Goal: Task Accomplishment & Management: Complete application form

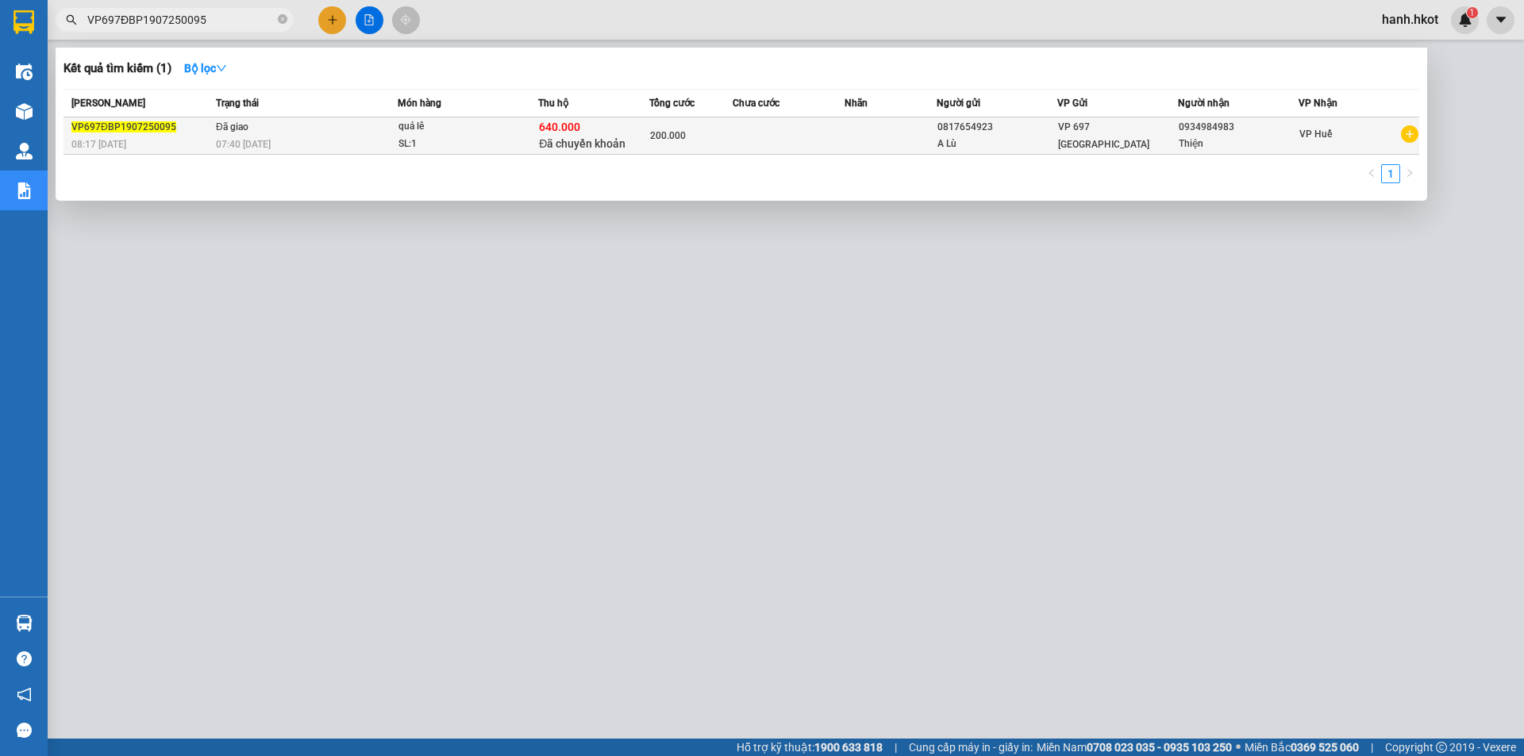
type input "VP697ĐBP1907250095"
click at [760, 140] on td at bounding box center [788, 135] width 111 height 37
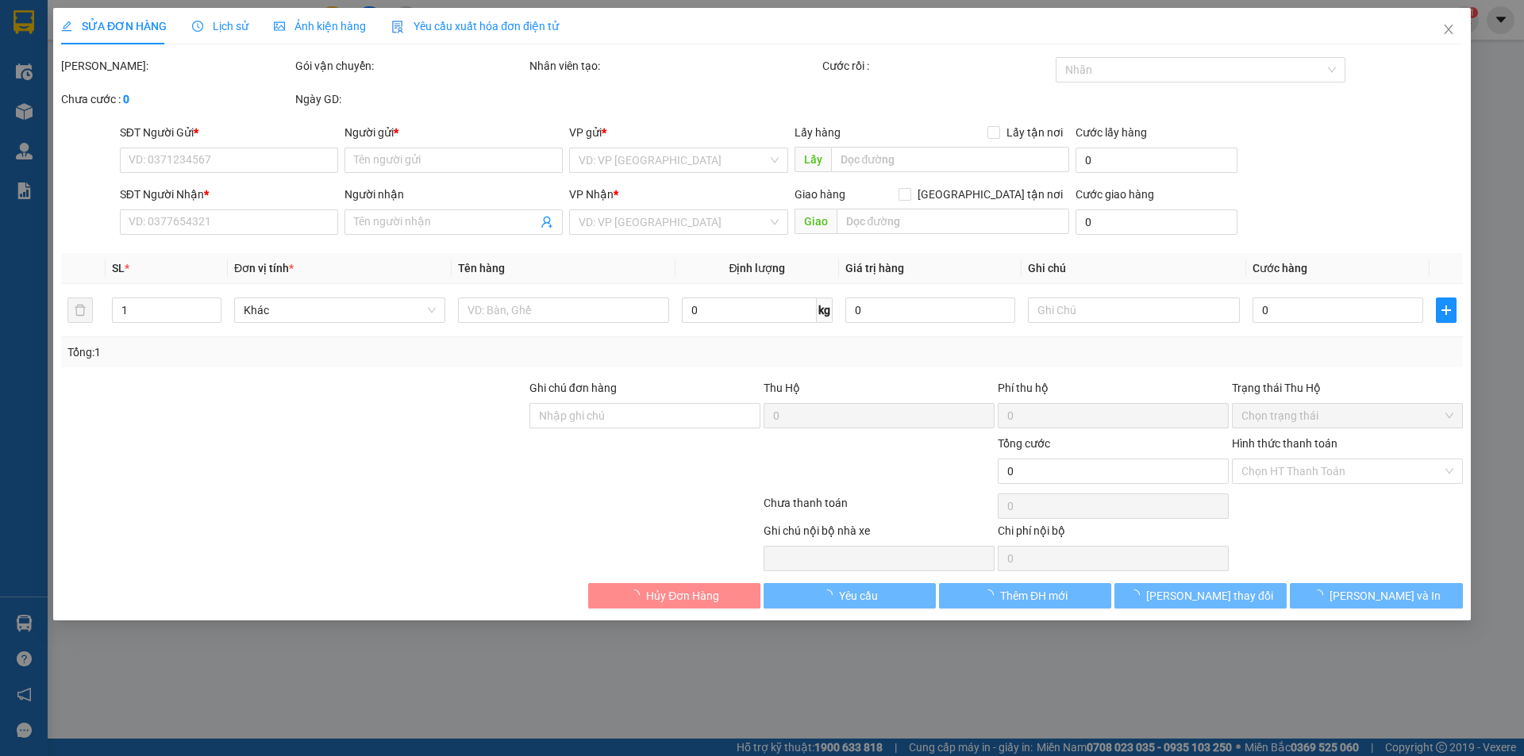
type input "0817654923"
type input "A Lù"
type input "0934984983"
type input "Thiện"
type input "Sang đã ck cty ngày 20/7"
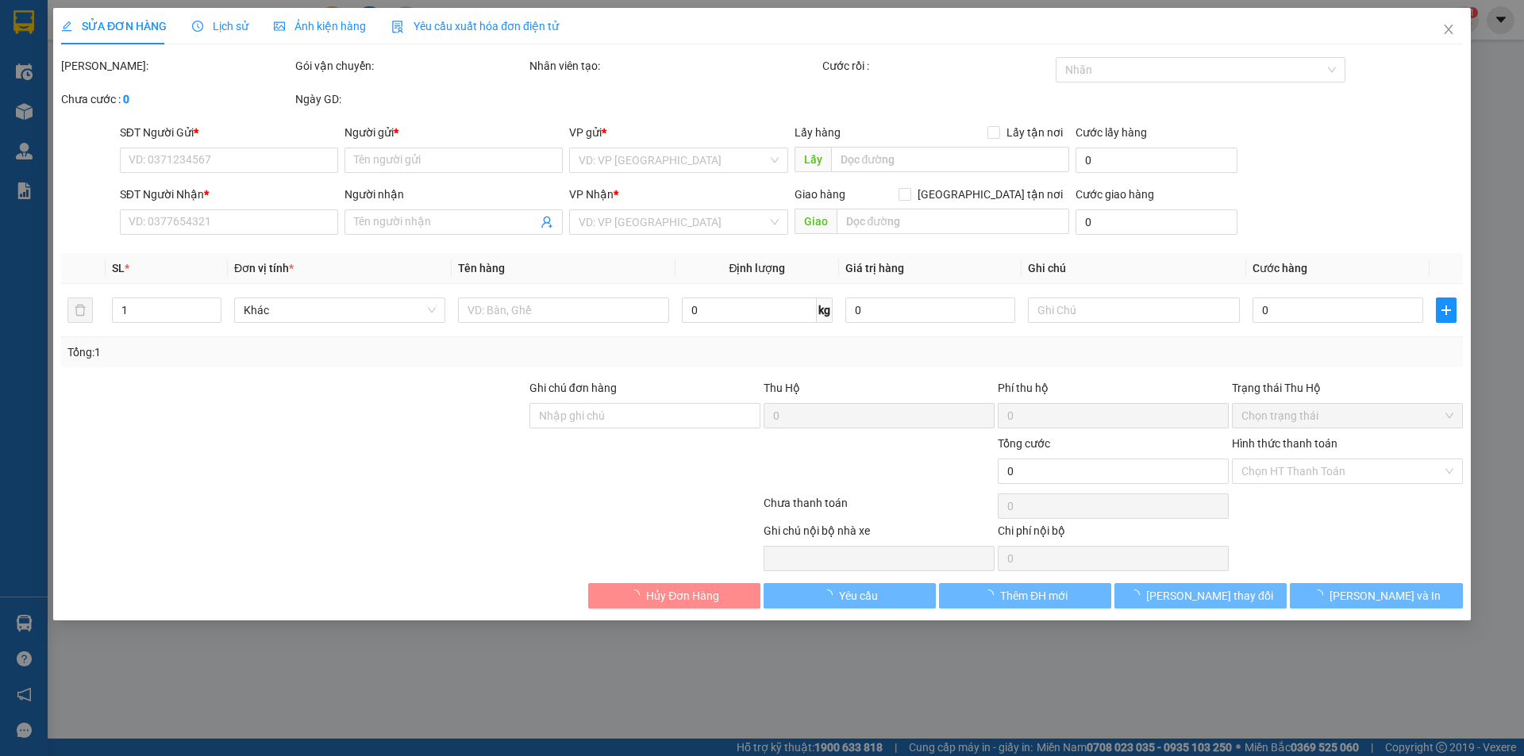
type input "640.000"
type input "200.000"
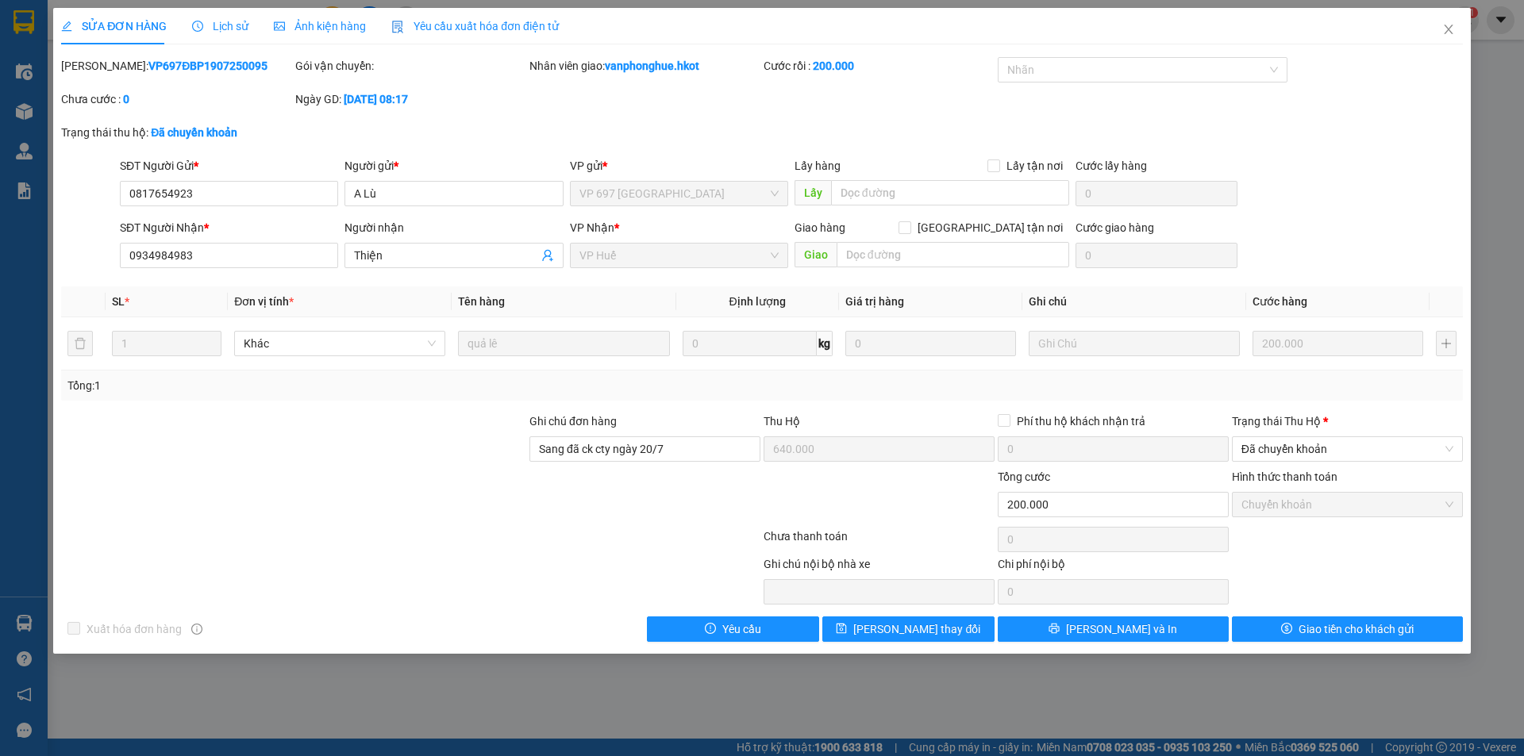
click at [217, 24] on span "Lịch sử" at bounding box center [220, 26] width 56 height 13
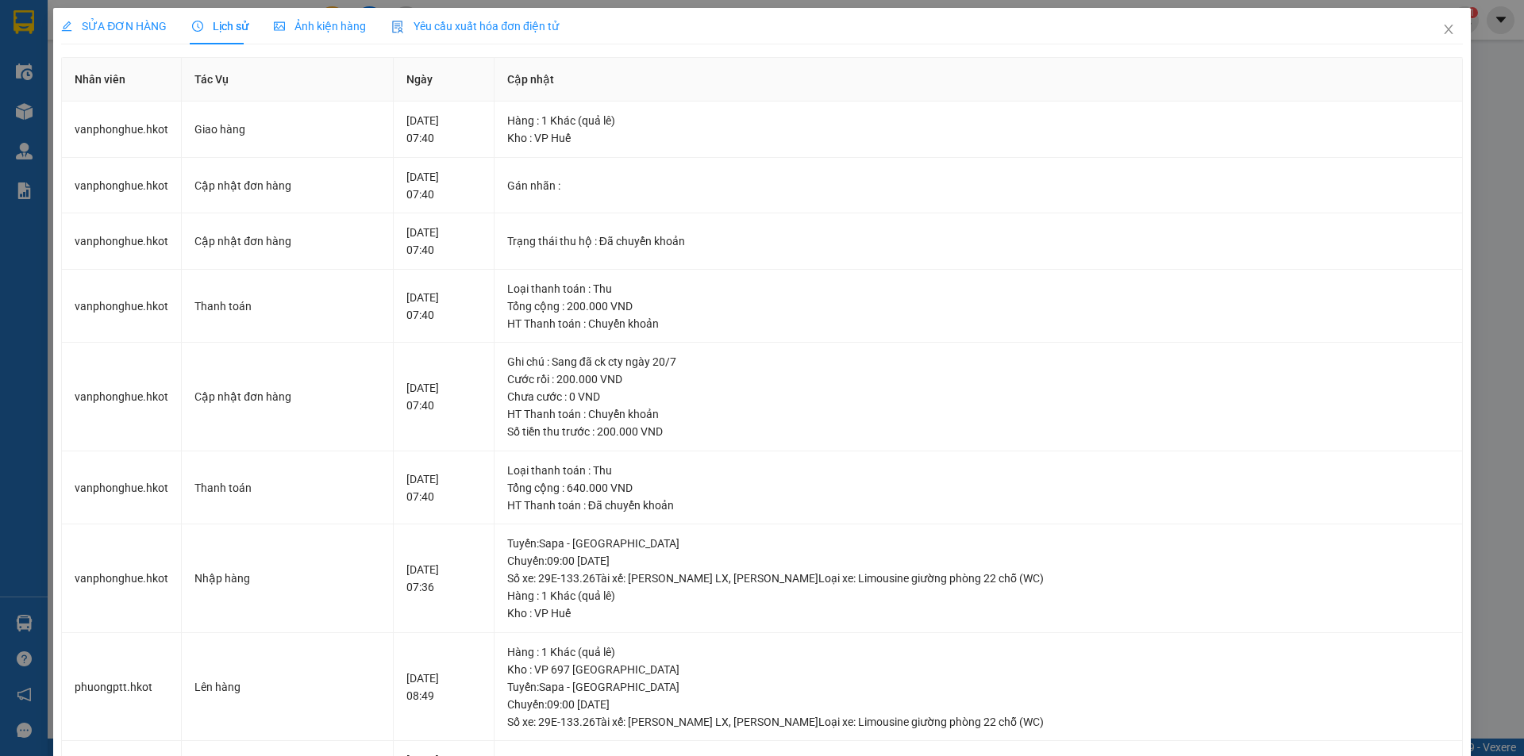
click at [96, 34] on div "SỬA ĐƠN HÀNG" at bounding box center [114, 25] width 106 height 17
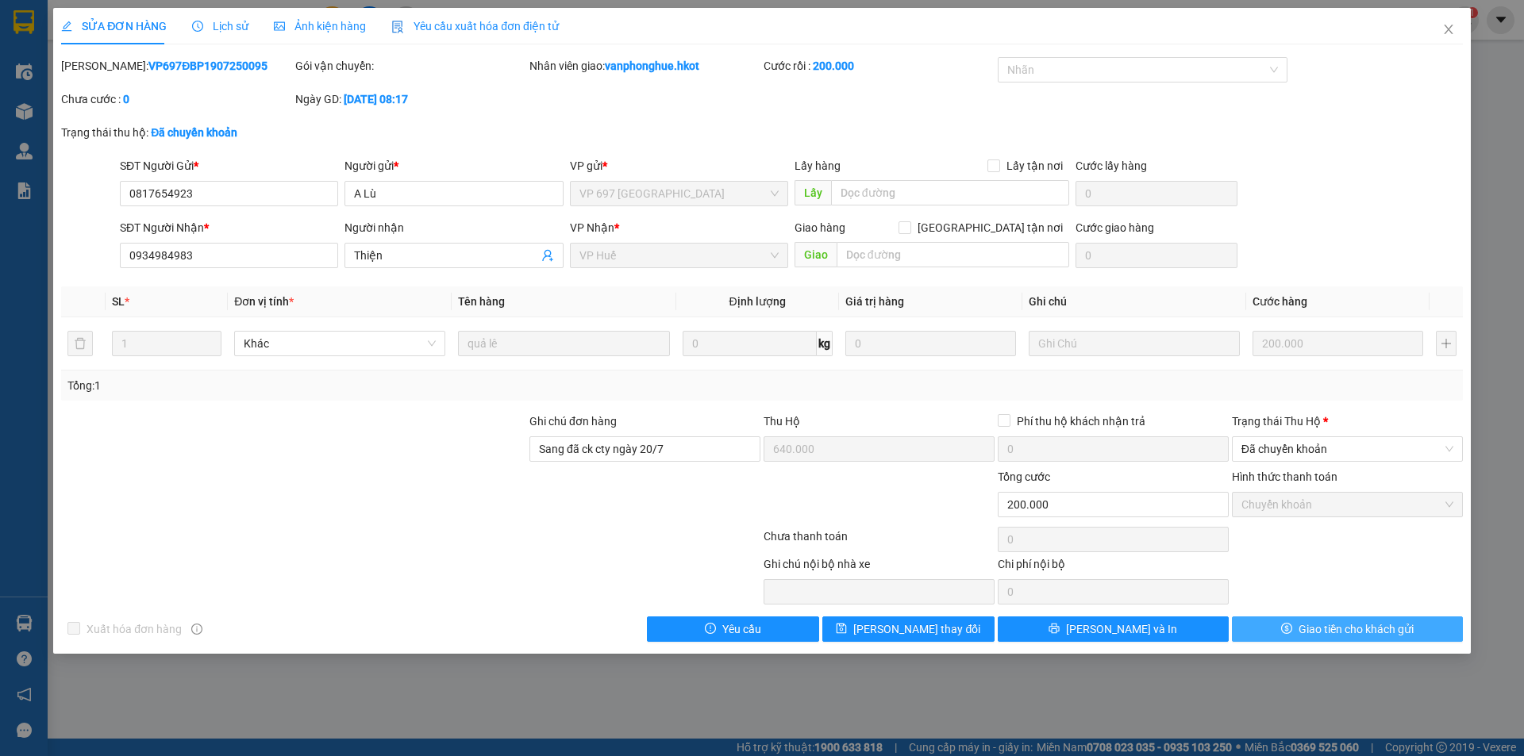
click at [1364, 629] on span "Giao tiền cho khách gửi" at bounding box center [1356, 629] width 115 height 17
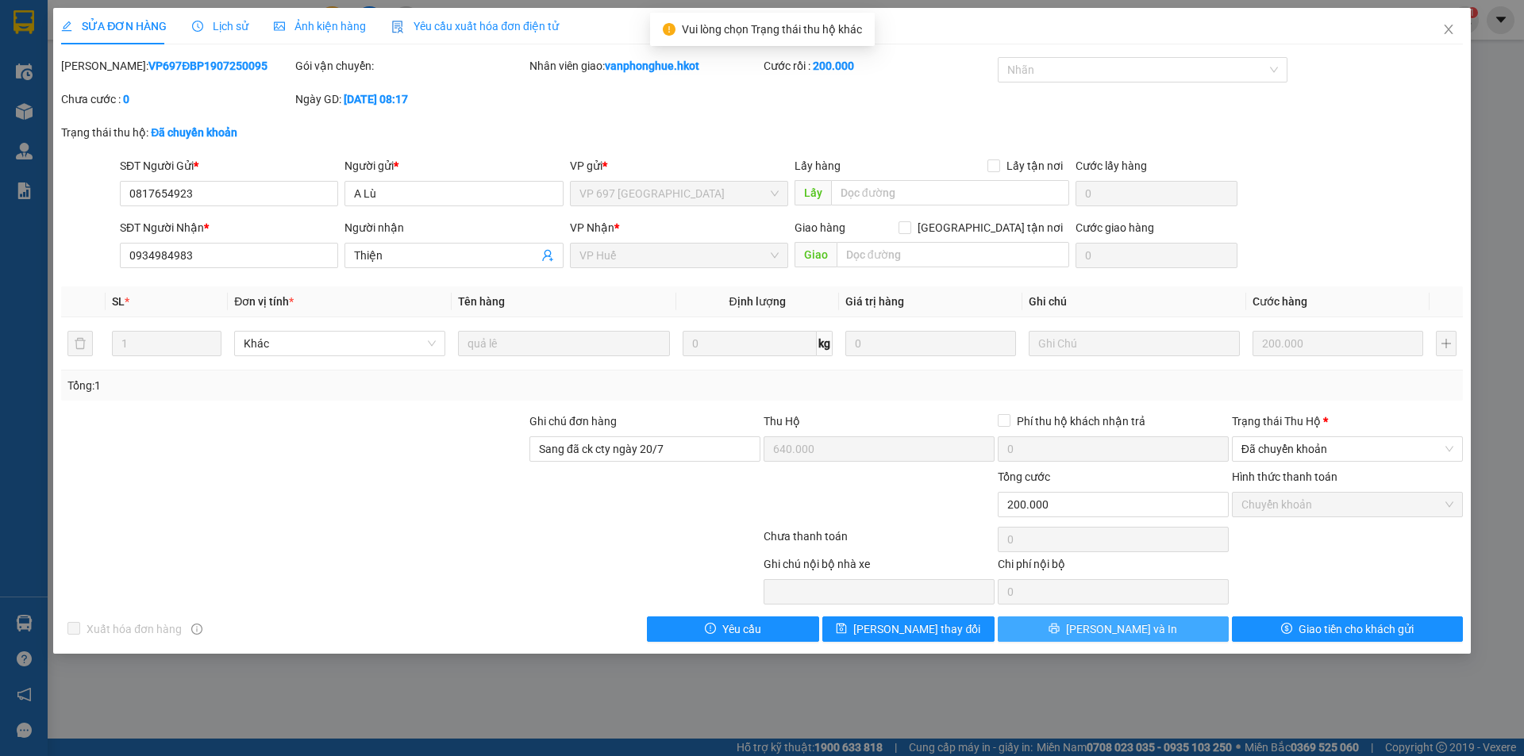
click at [1141, 632] on span "[PERSON_NAME] và In" at bounding box center [1121, 629] width 111 height 17
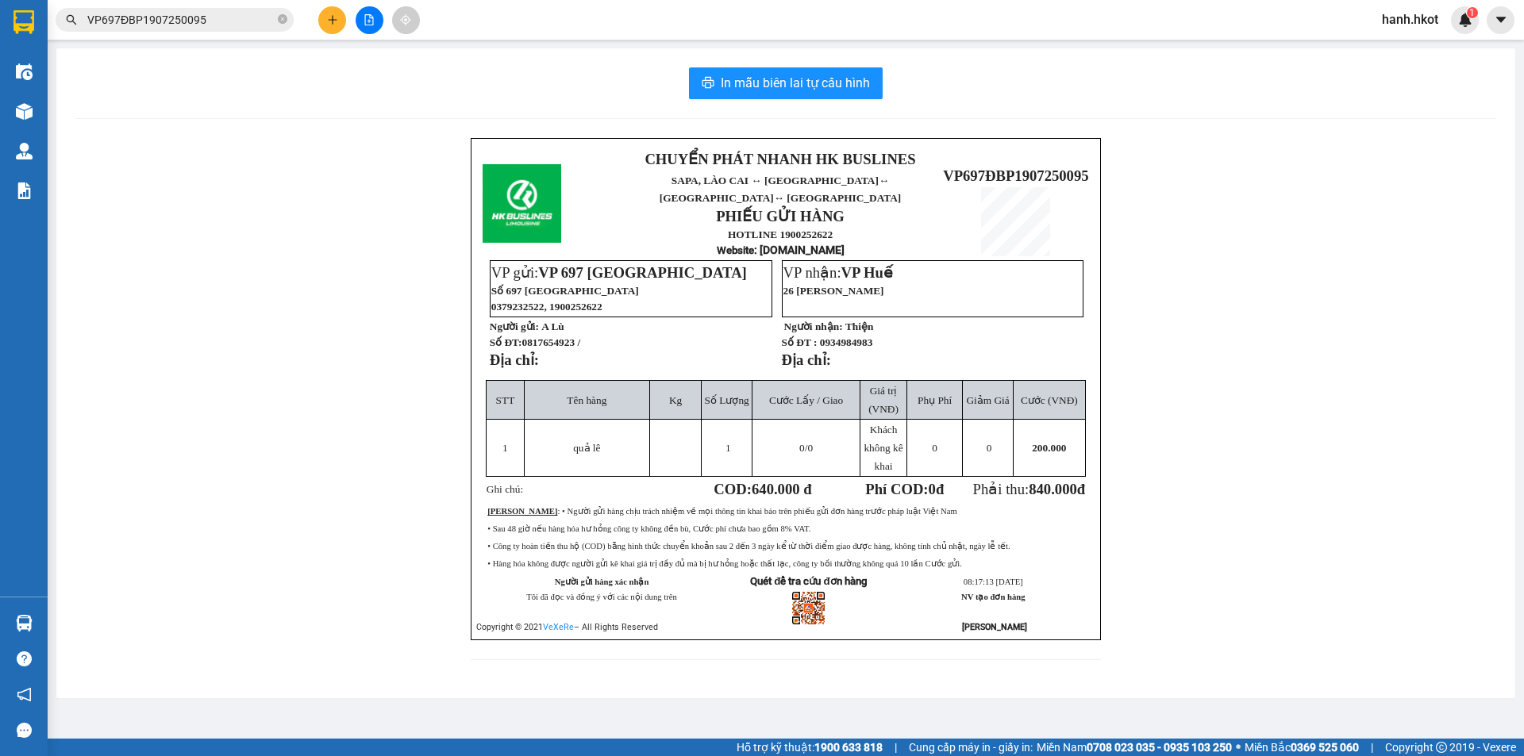
drag, startPoint x: 356, startPoint y: 155, endPoint x: 345, endPoint y: 124, distance: 33.2
click at [355, 155] on div "CHUYỂN PHÁT NHANH HK BUSLINES SAPA, [GEOGRAPHIC_DATA] ↔ [GEOGRAPHIC_DATA] ↔ [GE…" at bounding box center [785, 408] width 1421 height 541
click at [208, 20] on input "VP697ĐBP1907250095" at bounding box center [180, 19] width 187 height 17
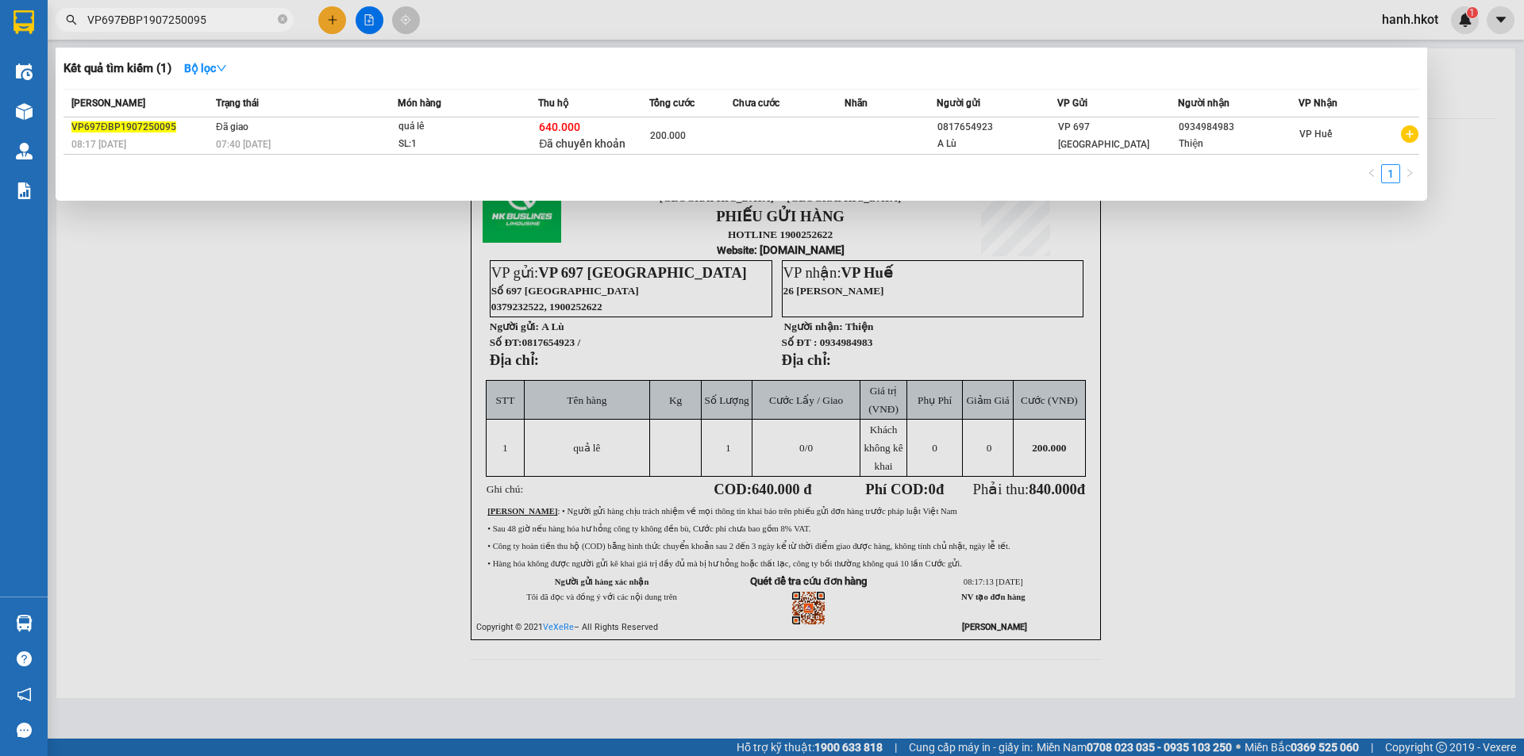
click at [210, 19] on input "VP697ĐBP1907250095" at bounding box center [180, 19] width 187 height 17
paste input "200724010"
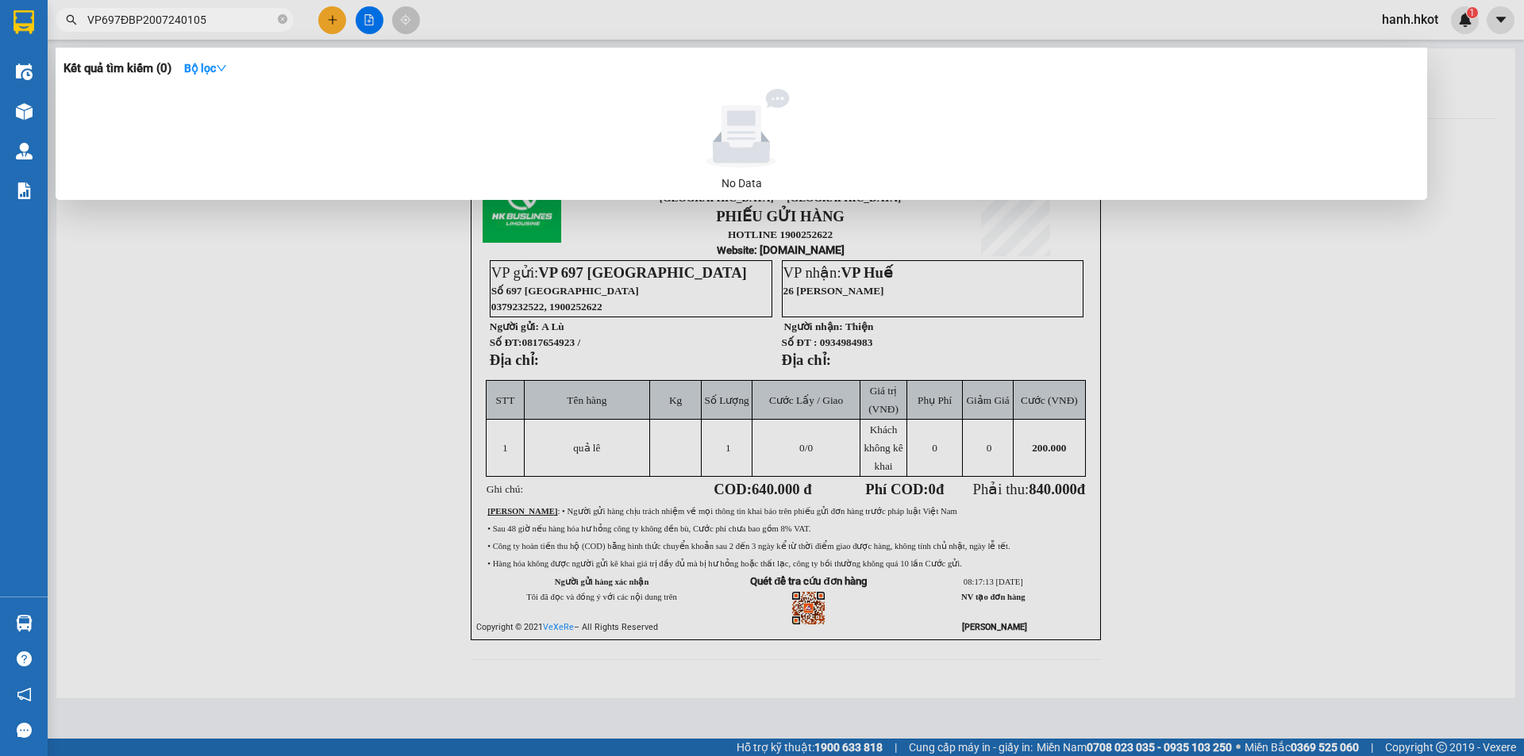
click at [228, 19] on input "VP697ĐBP2007240105" at bounding box center [180, 19] width 187 height 17
click at [228, 17] on input "VP697ĐBP2007240105" at bounding box center [180, 19] width 187 height 17
paste input "307250030"
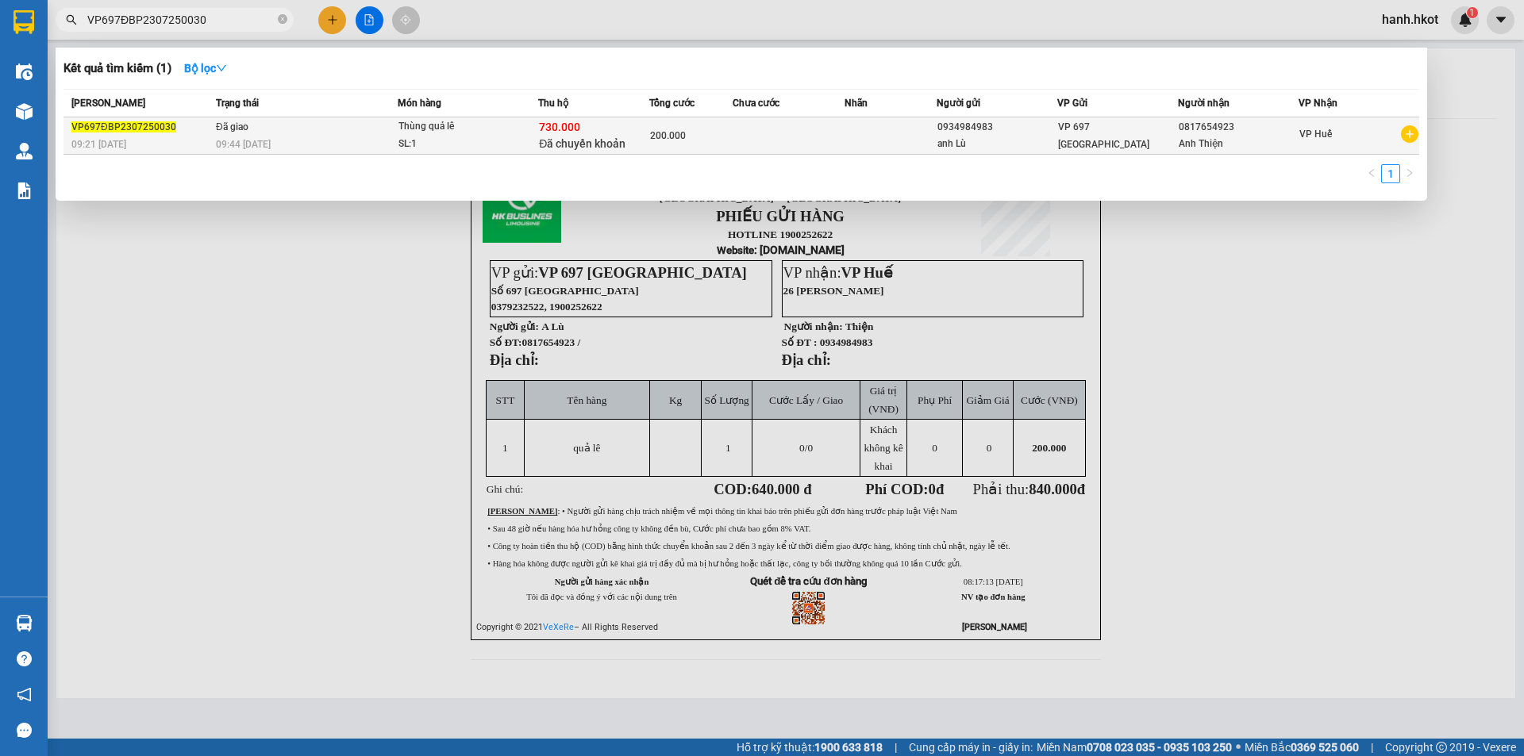
type input "VP697ĐBP2307250030"
click at [618, 133] on div "730.000 Đã chuyển khoản" at bounding box center [594, 135] width 110 height 33
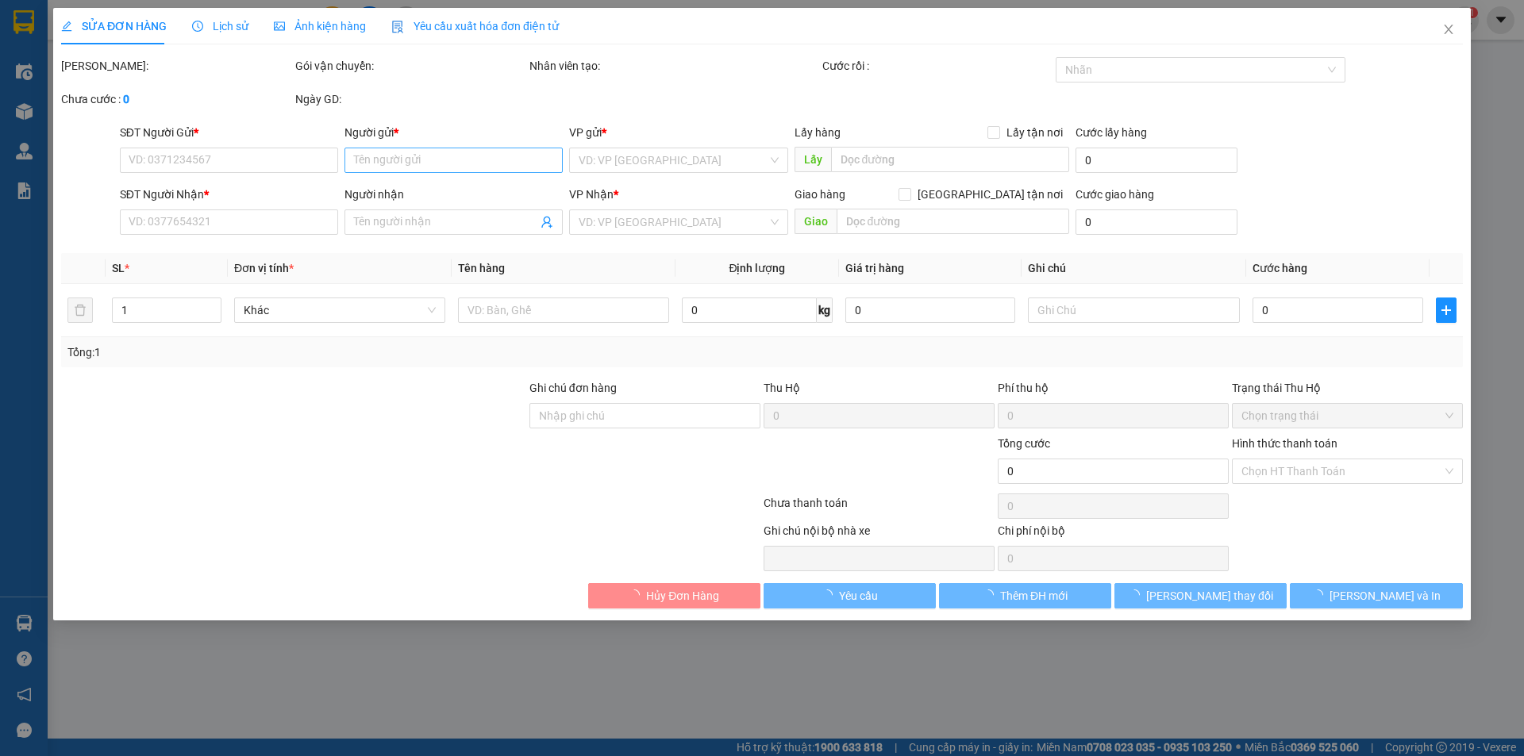
type input "0934984983"
type input "anh Lù"
type input "0817654923"
type input "Anh Thiện"
type input "Sang đã ck cty ngày 24/7"
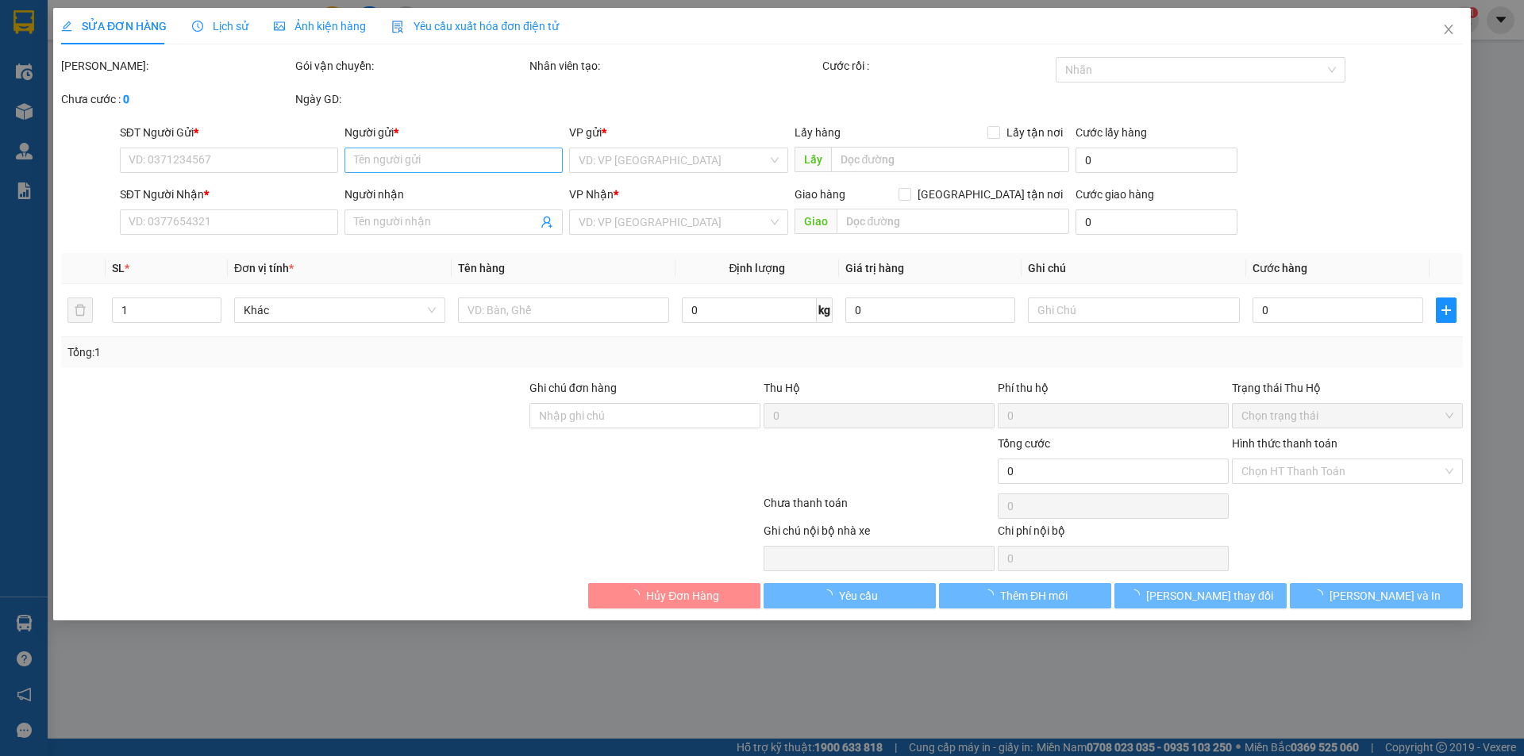
type input "730.000"
type input "200.000"
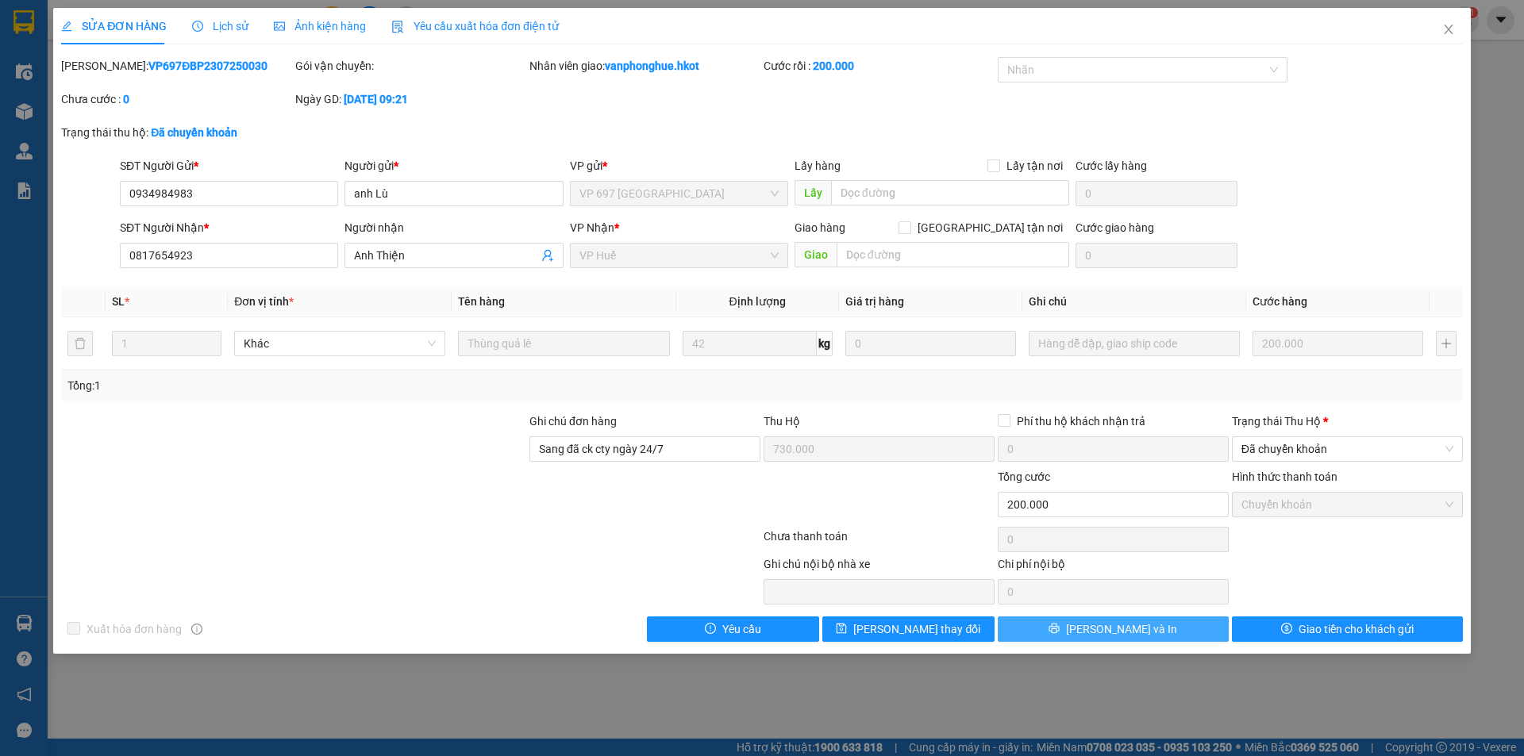
click at [1123, 638] on button "[PERSON_NAME] và In" at bounding box center [1113, 629] width 231 height 25
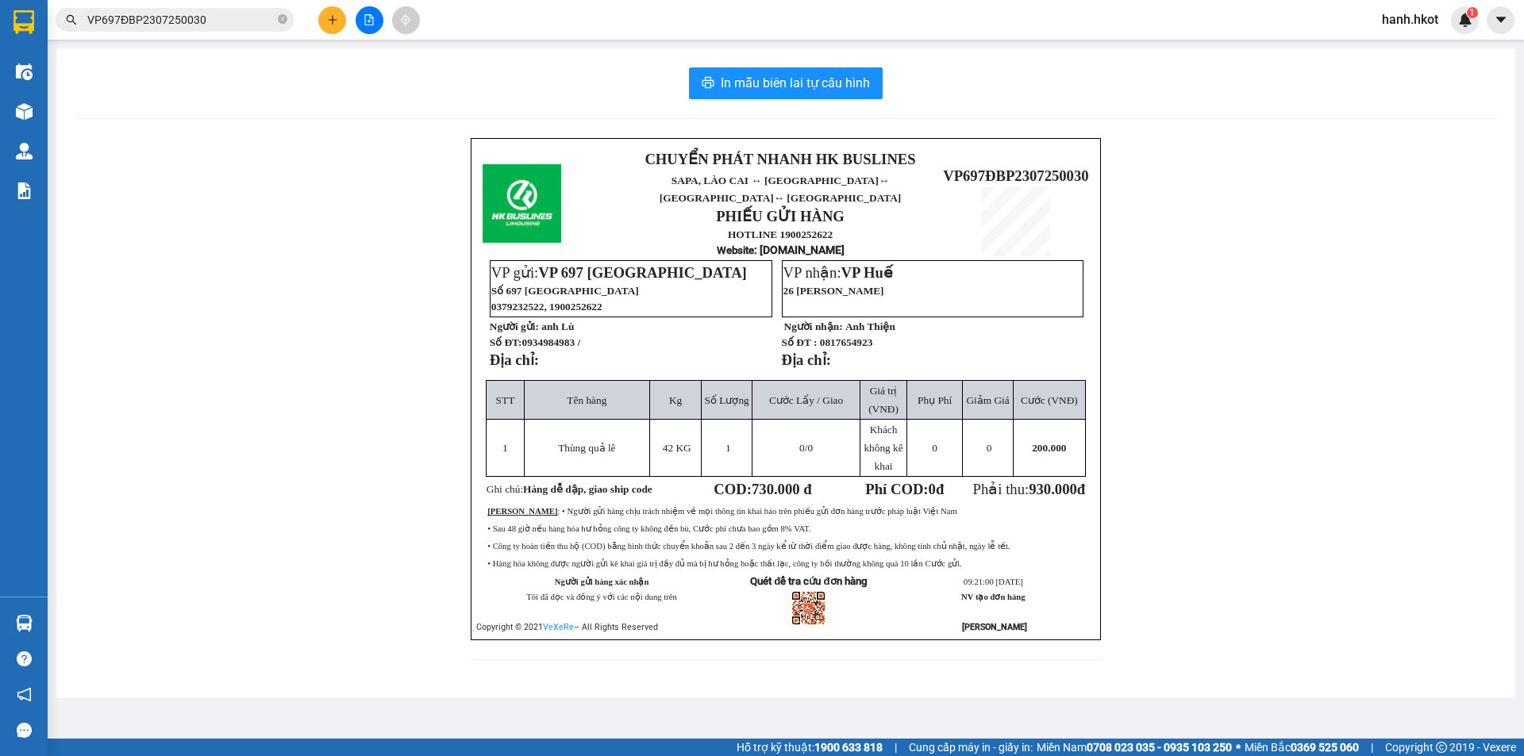
click at [210, 8] on span "VP697ĐBP2307250030" at bounding box center [175, 20] width 238 height 24
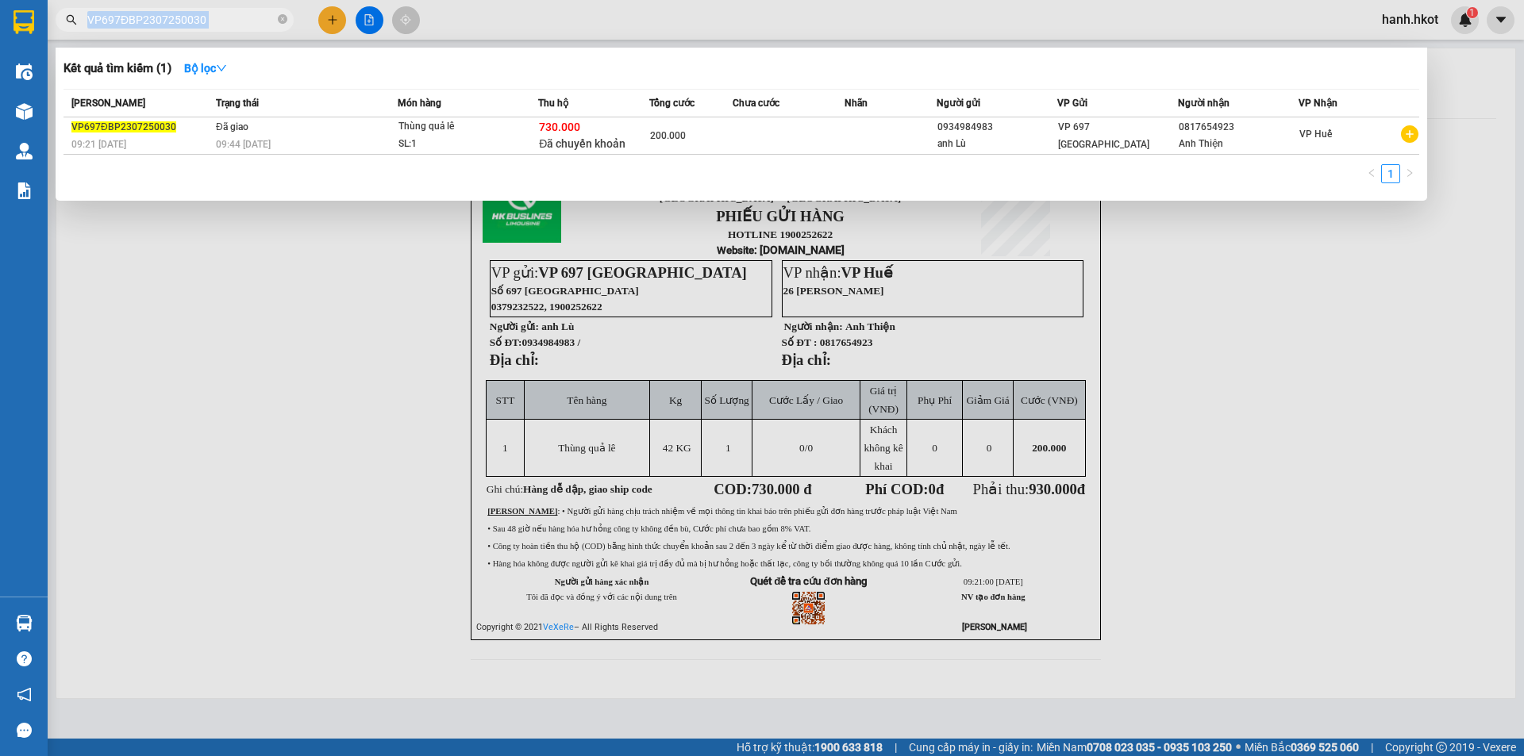
click at [210, 9] on span "VP697ĐBP2307250030" at bounding box center [175, 20] width 238 height 24
click at [267, 17] on input "VP697ĐBP2307250030" at bounding box center [180, 19] width 187 height 17
click at [268, 17] on input "VP697ĐBP2307250030" at bounding box center [180, 19] width 187 height 17
paste input "bp1407250002"
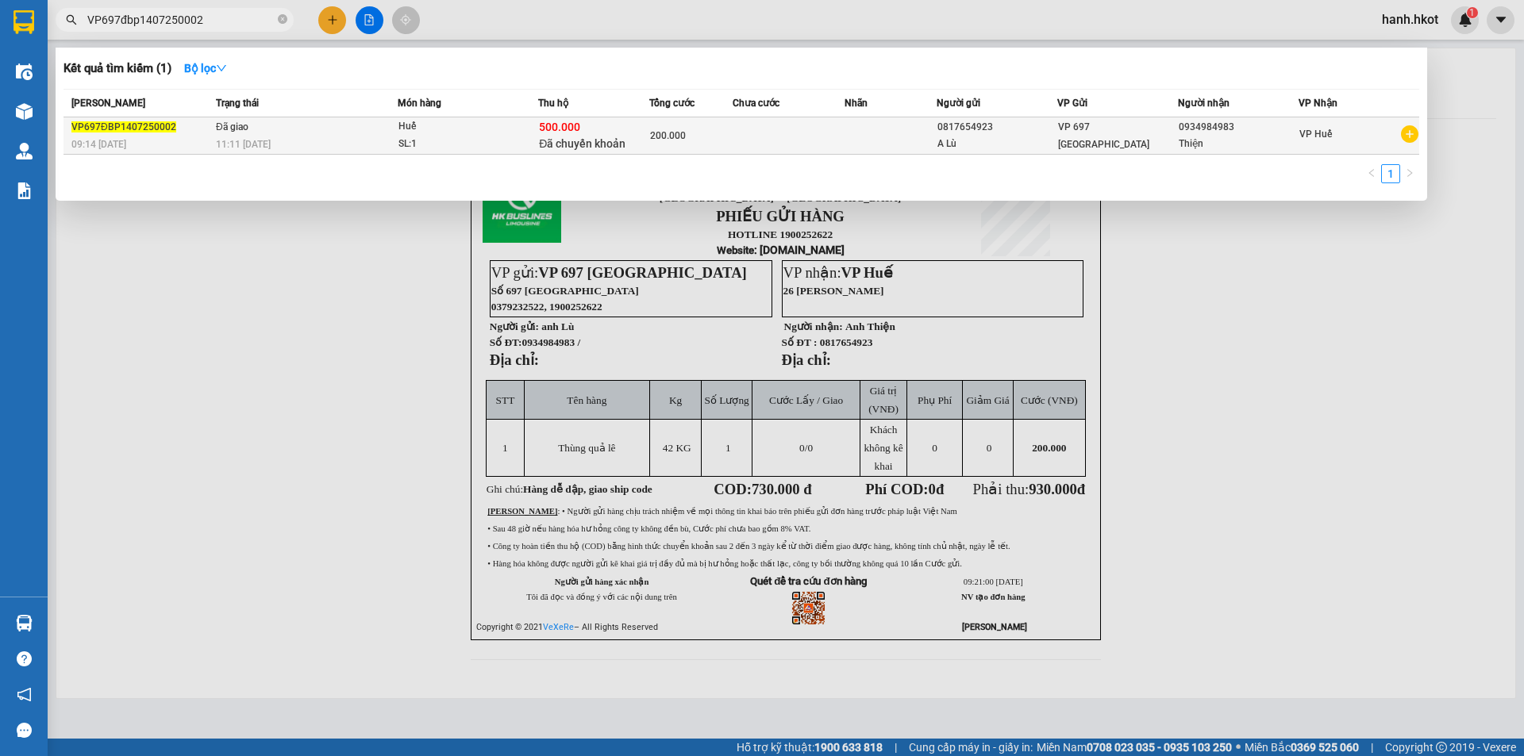
type input "VP697đbp1407250002"
click at [494, 143] on div "SL: 1" at bounding box center [457, 144] width 119 height 17
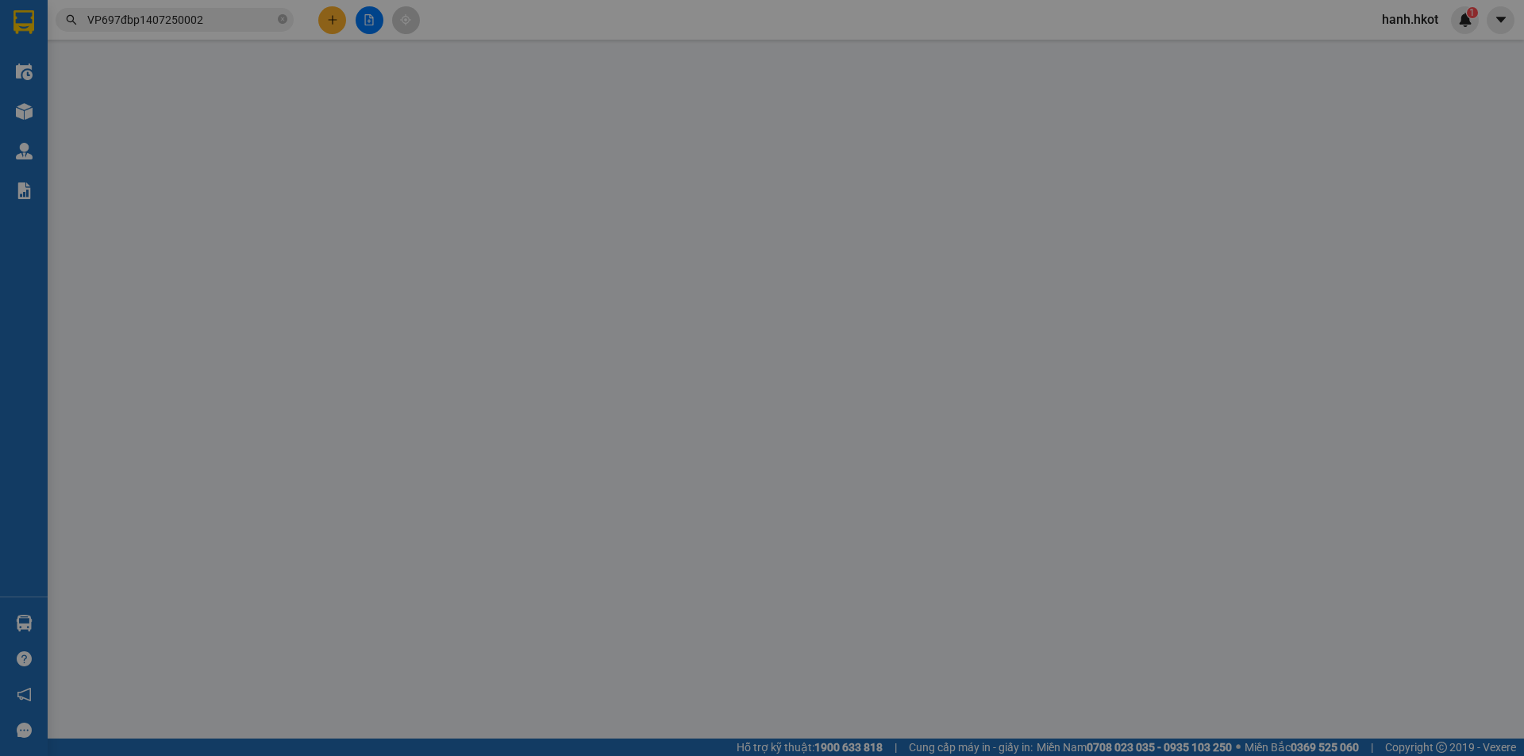
type input "0817654923"
type input "A Lù"
type input "0934984983"
type input "Thiện"
type input "Sang đã ck cty ngày 15/7"
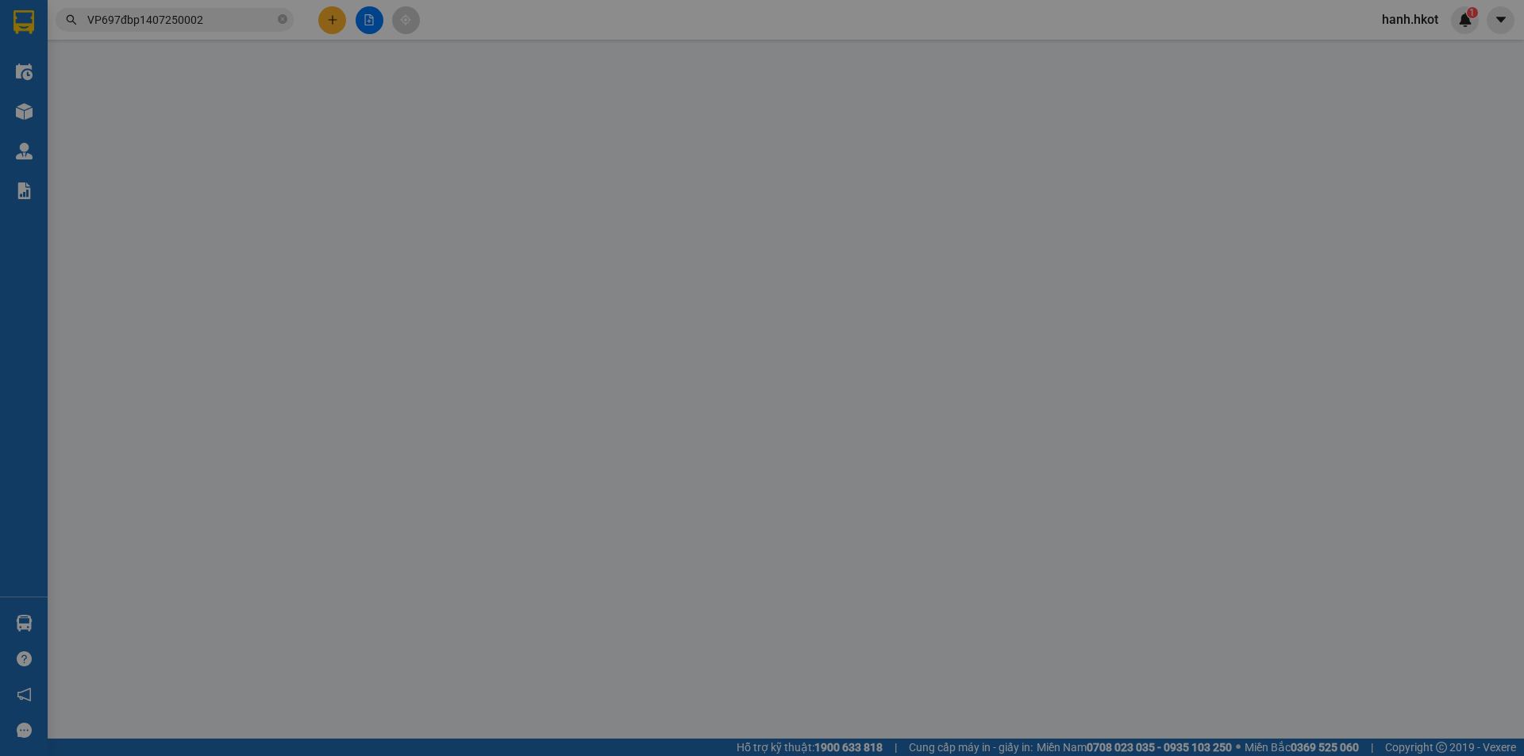
type input "500.000"
type input "200.000"
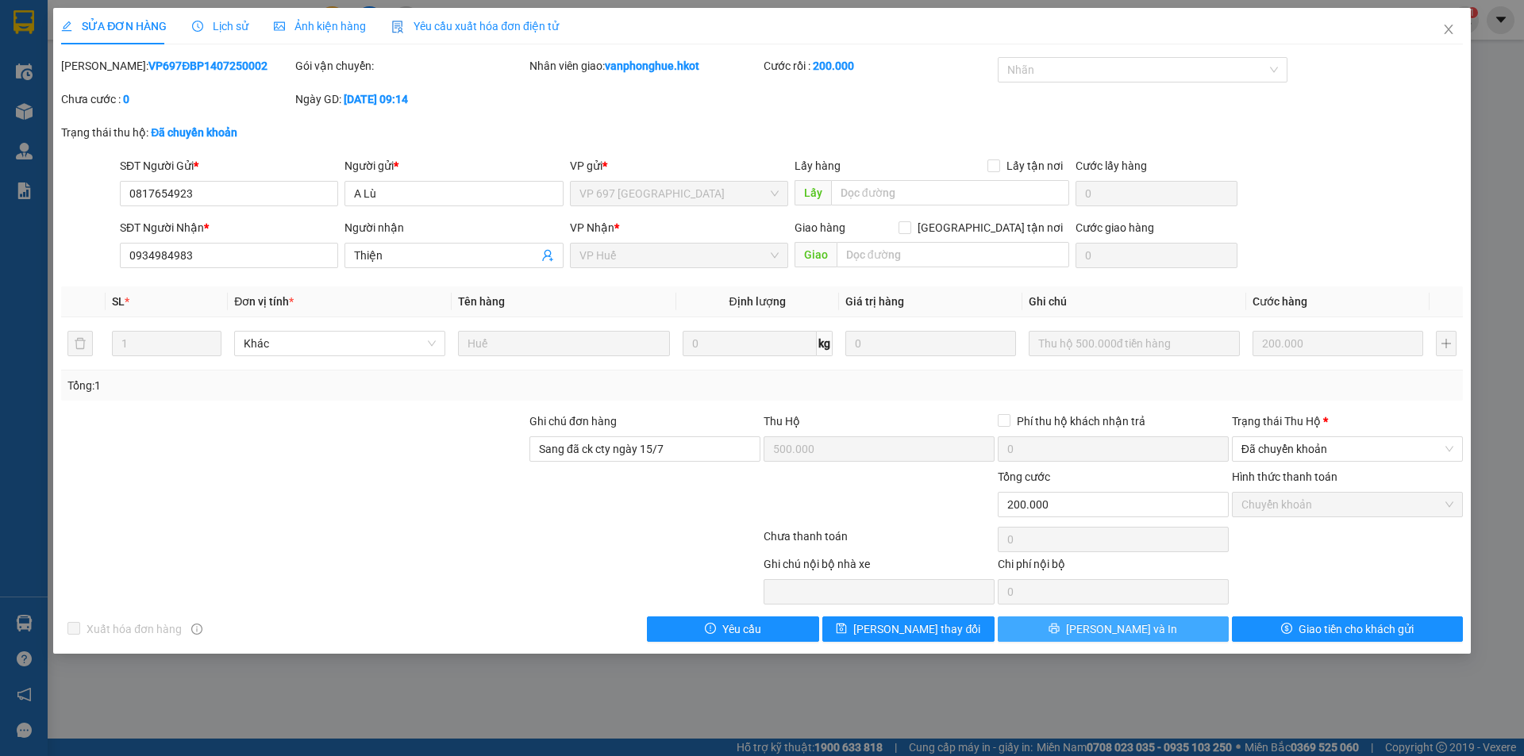
drag, startPoint x: 1075, startPoint y: 626, endPoint x: 1057, endPoint y: 618, distance: 19.2
click at [1074, 624] on button "[PERSON_NAME] và In" at bounding box center [1113, 629] width 231 height 25
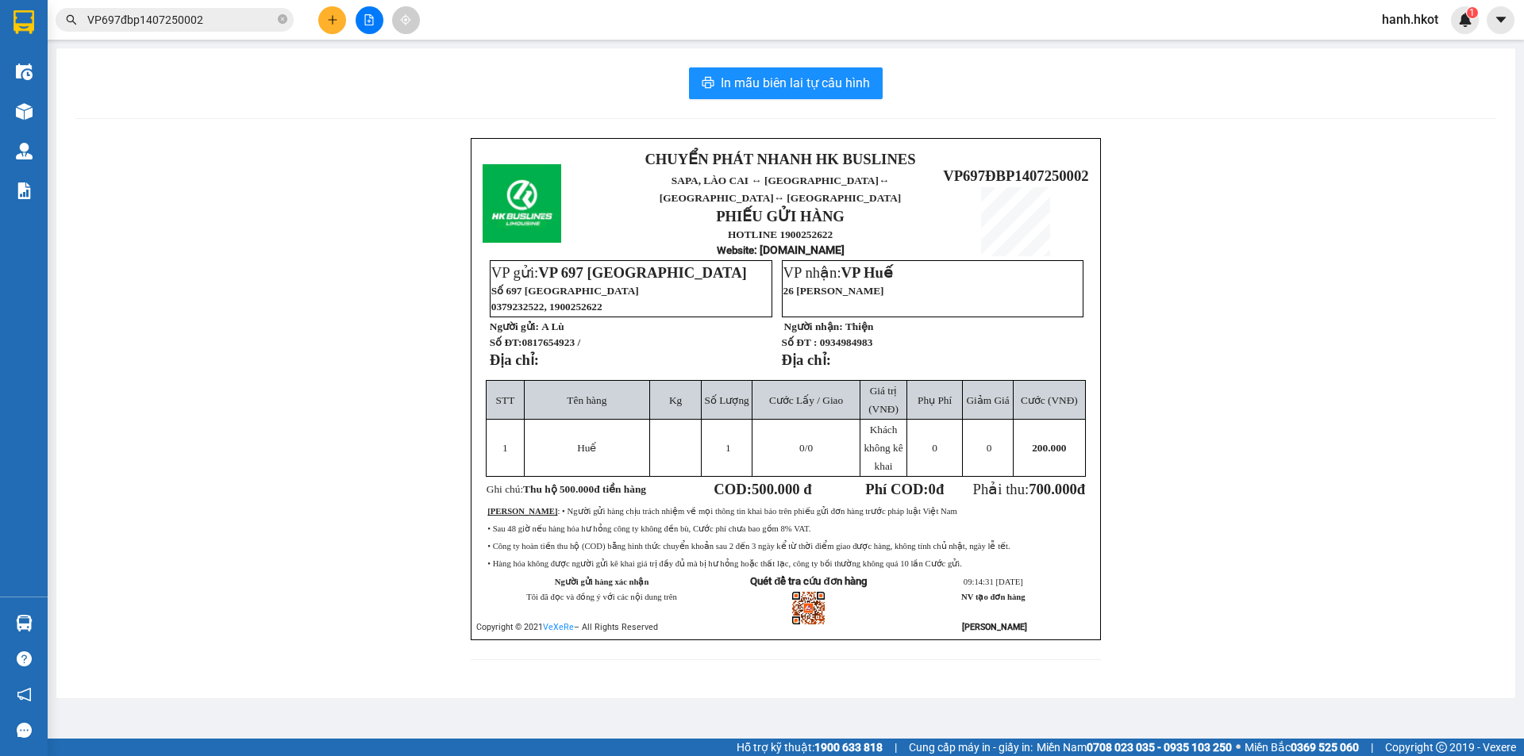
click at [155, 21] on input "VP697đbp1407250002" at bounding box center [180, 19] width 187 height 17
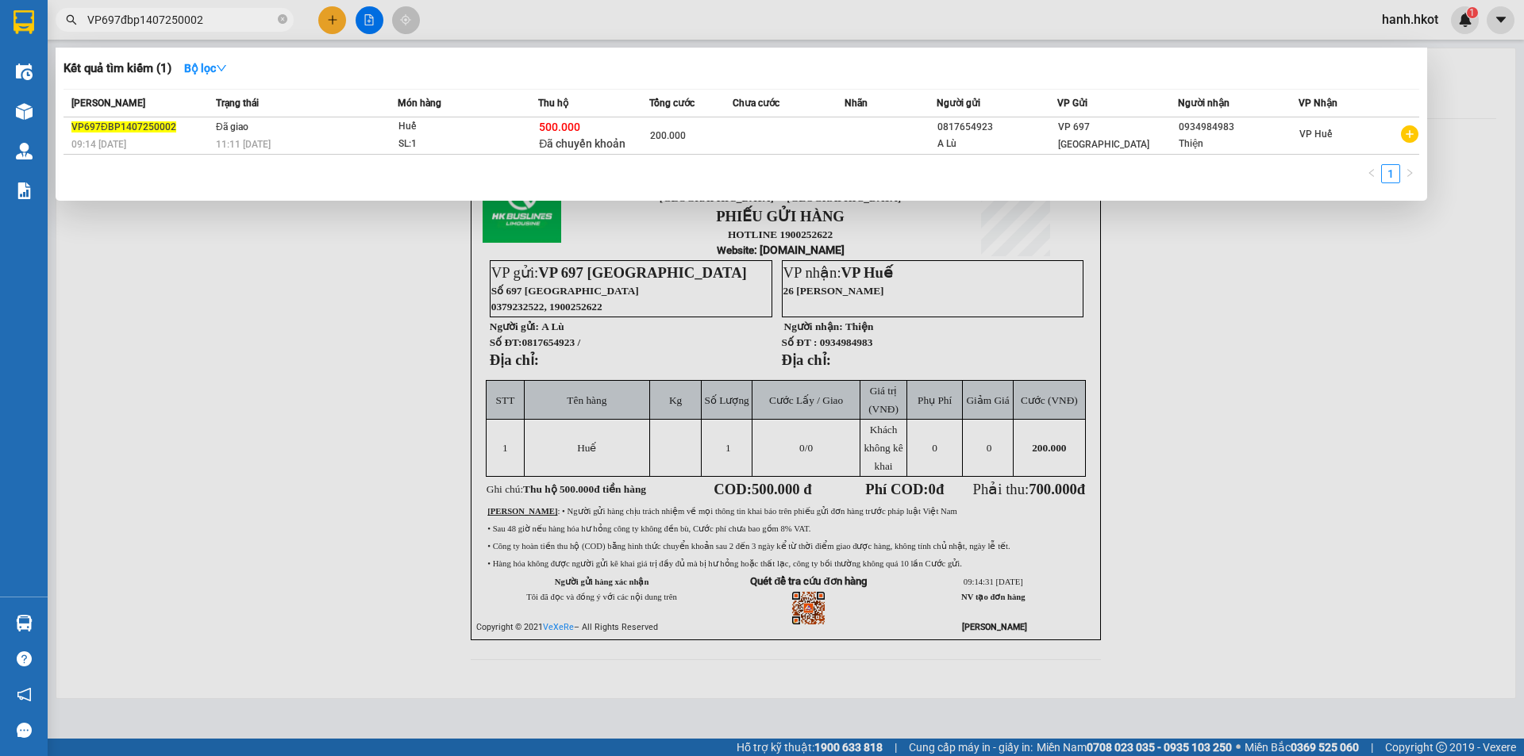
click at [155, 21] on input "VP697đbp1407250002" at bounding box center [180, 19] width 187 height 17
paste input "vp697đbp1607250038"
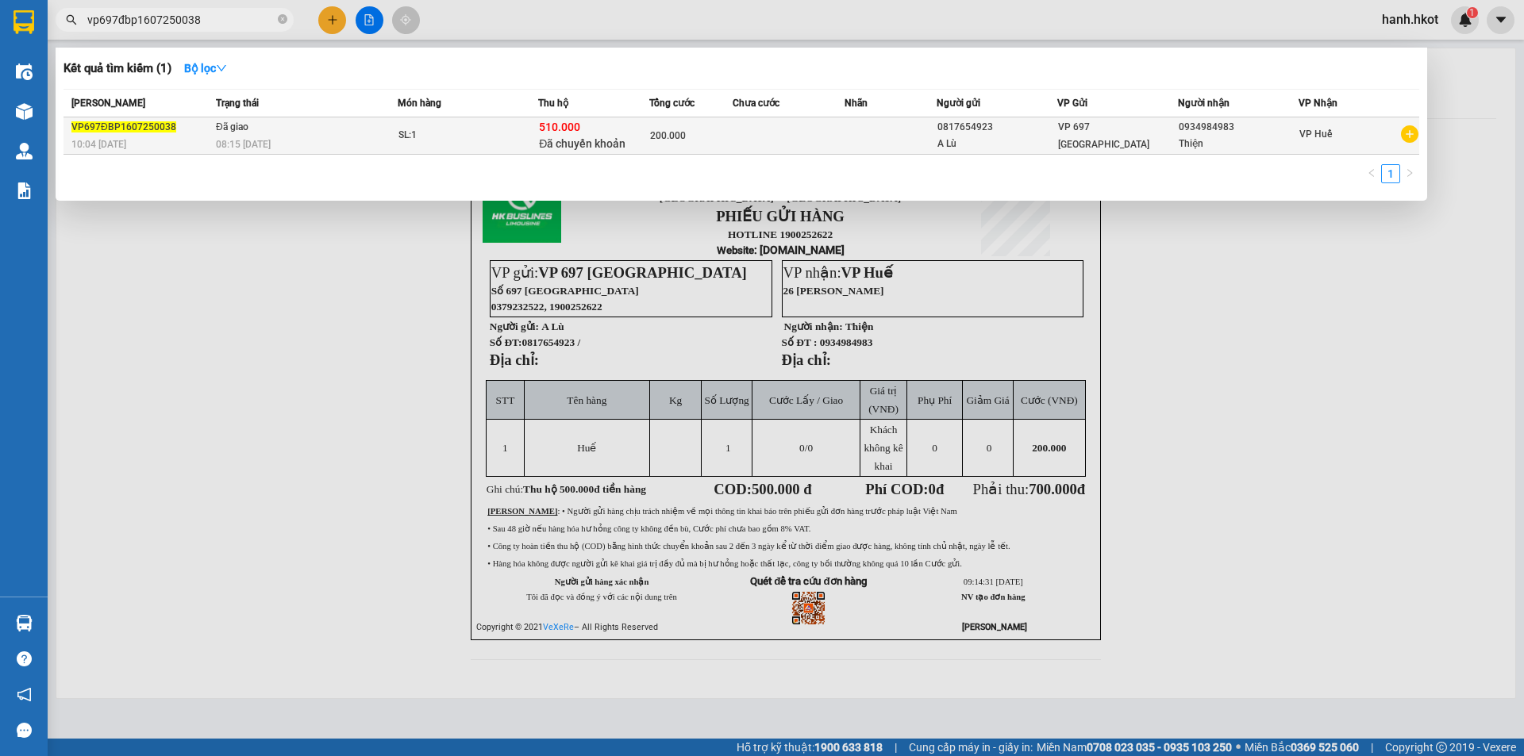
type input "vp697đbp1607250038"
click at [384, 139] on div "08:15 [DATE]" at bounding box center [306, 144] width 181 height 17
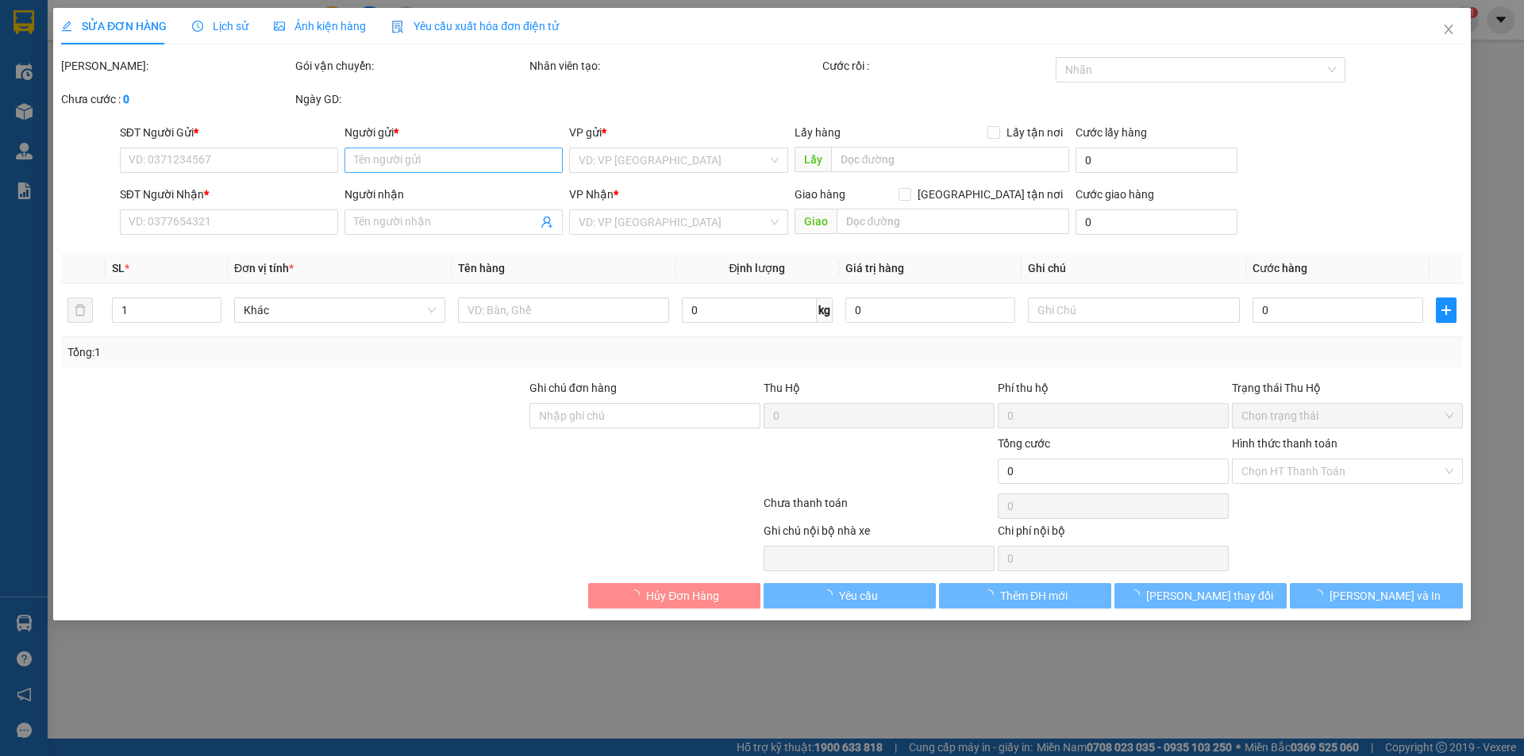
type input "0817654923"
type input "A Lù"
type input "0934984983"
type input "Thiện"
type input "Sang đã ck cho cty ngày 17/7"
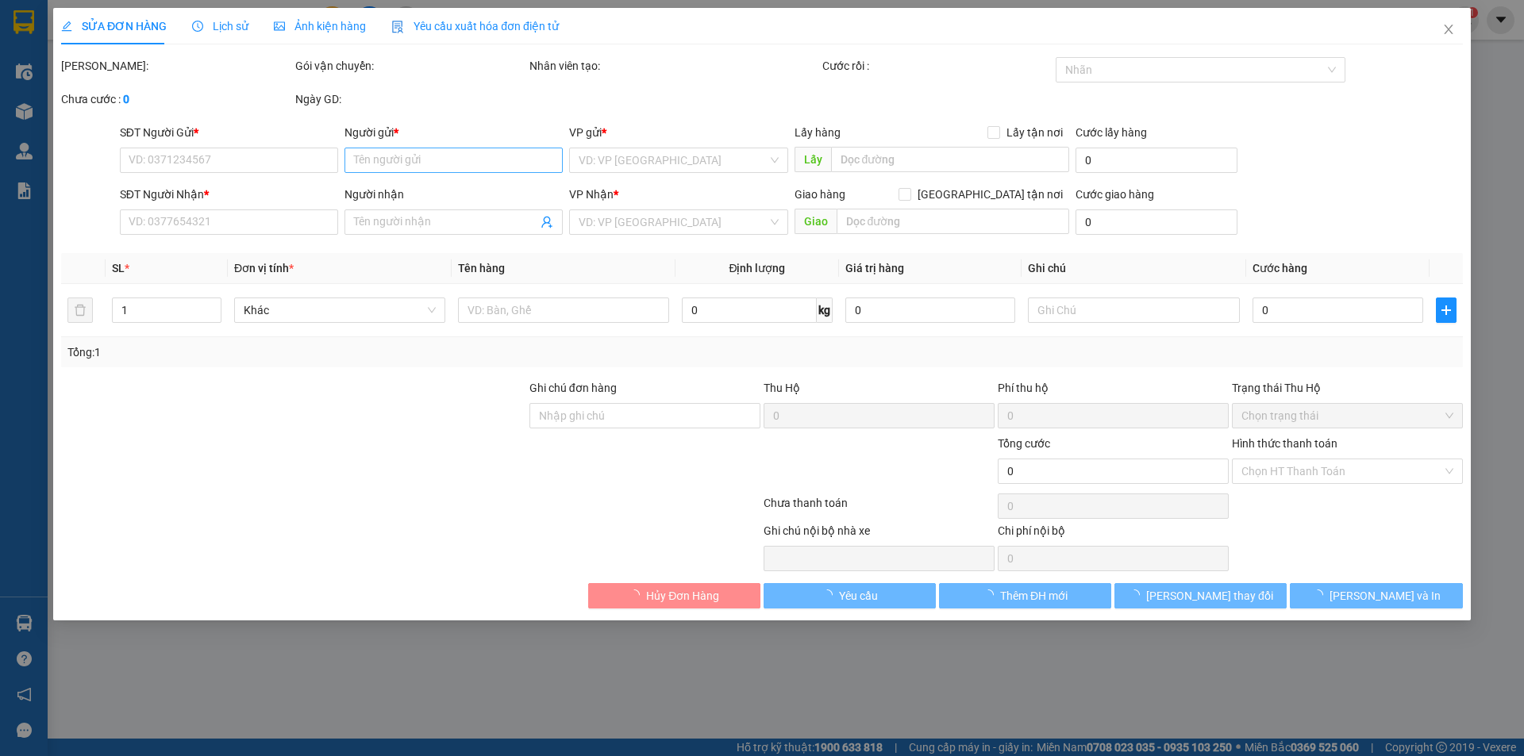
type input "510.000"
type input "200.000"
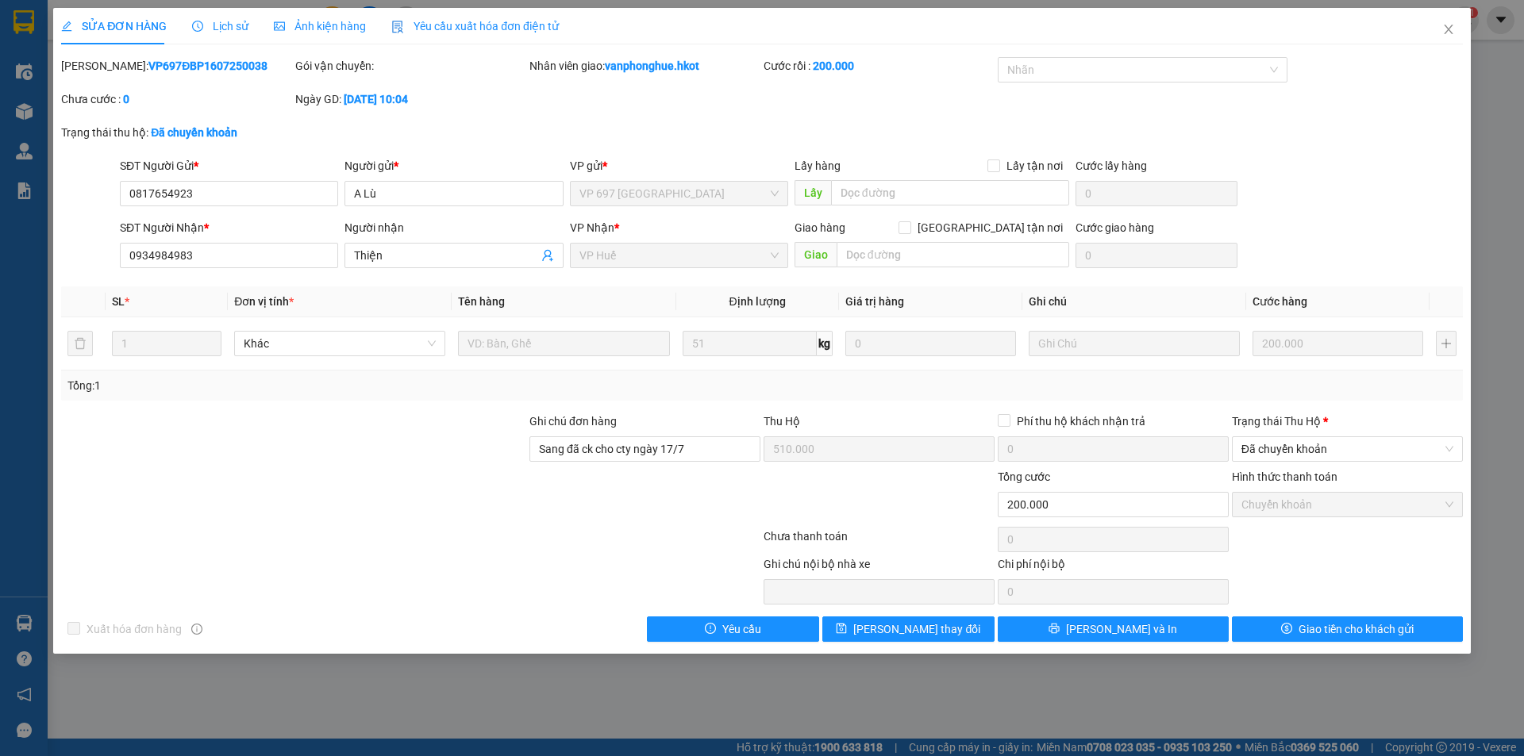
click at [212, 29] on span "Lịch sử" at bounding box center [220, 26] width 56 height 13
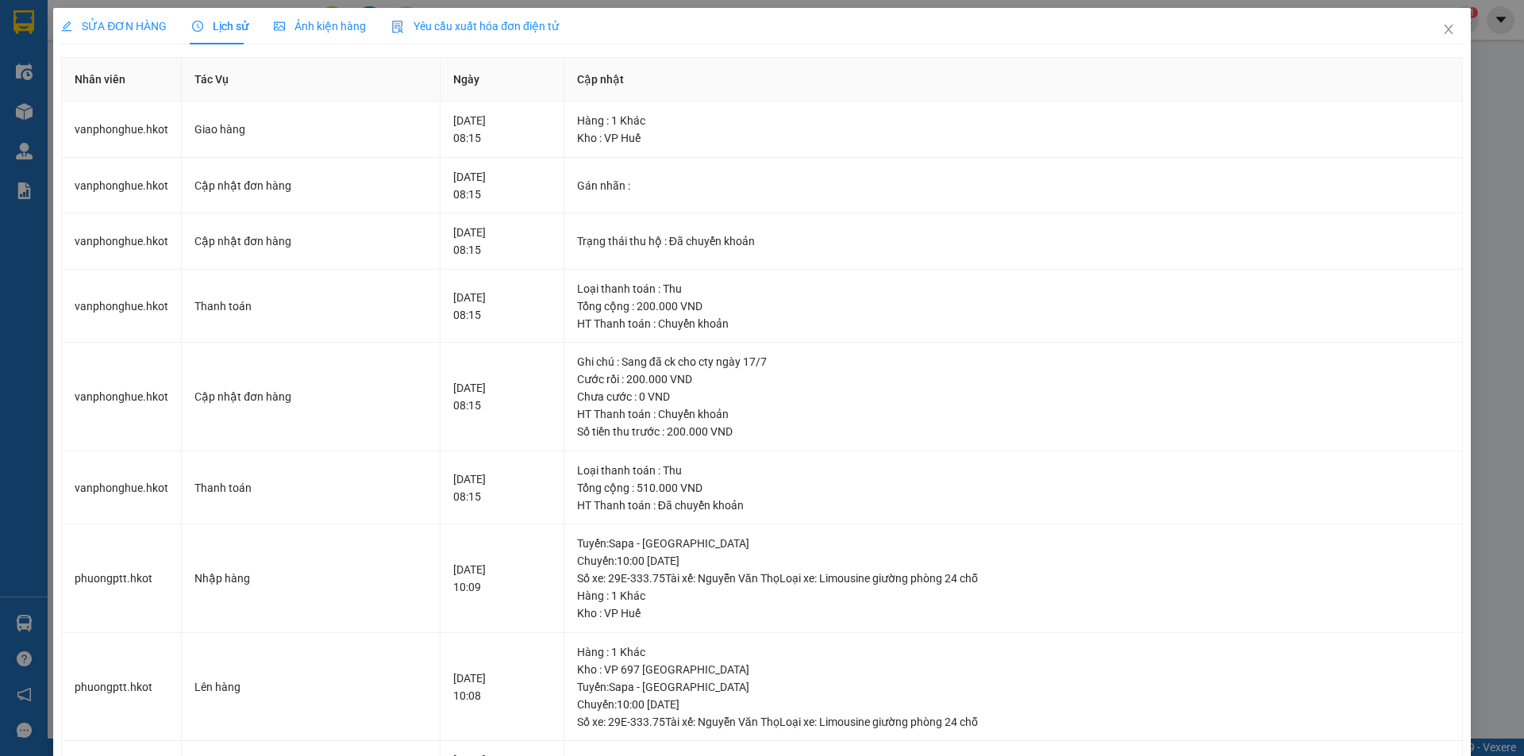
click at [129, 37] on div "SỬA ĐƠN HÀNG" at bounding box center [114, 26] width 106 height 37
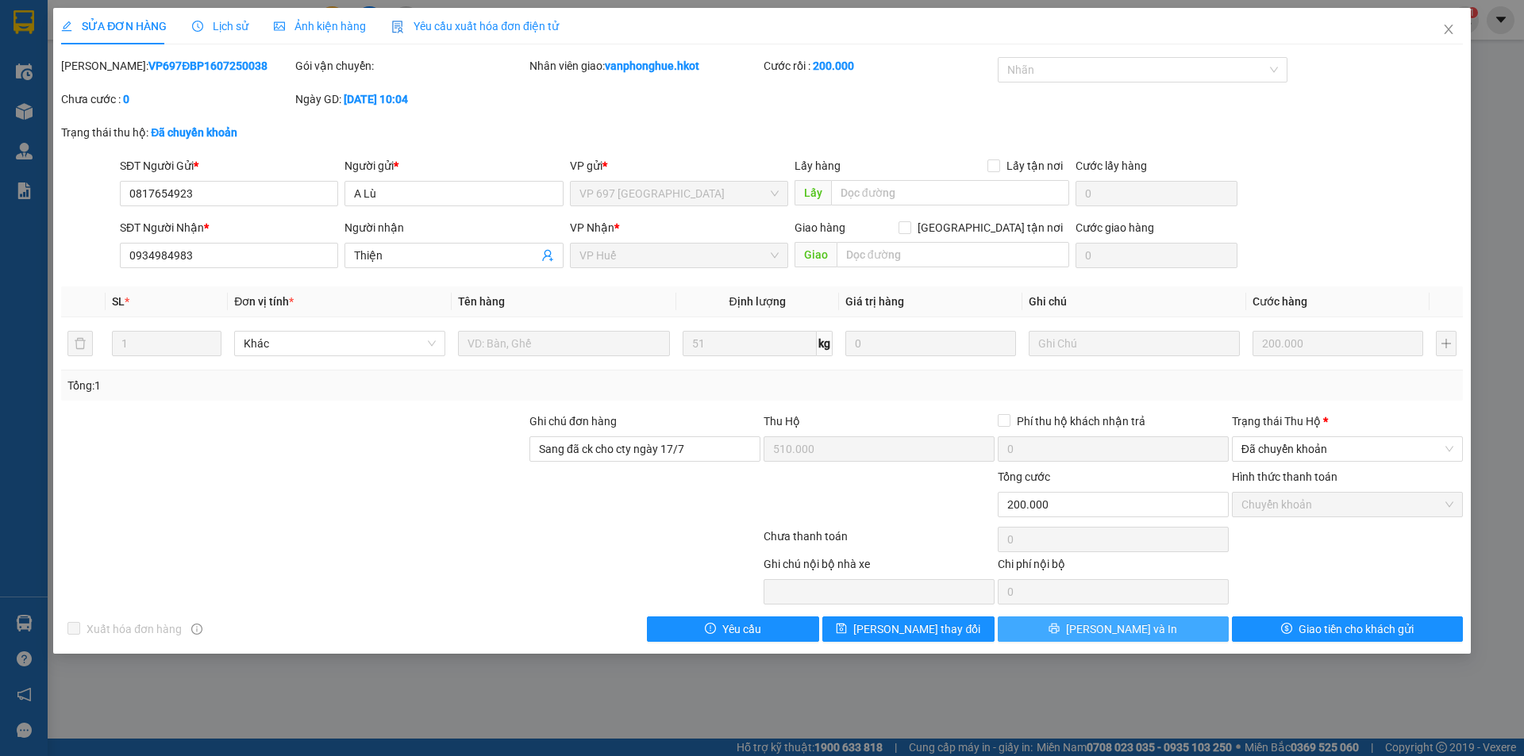
drag, startPoint x: 1137, startPoint y: 632, endPoint x: 1181, endPoint y: 629, distance: 43.8
click at [1137, 633] on span "[PERSON_NAME] và In" at bounding box center [1121, 629] width 111 height 17
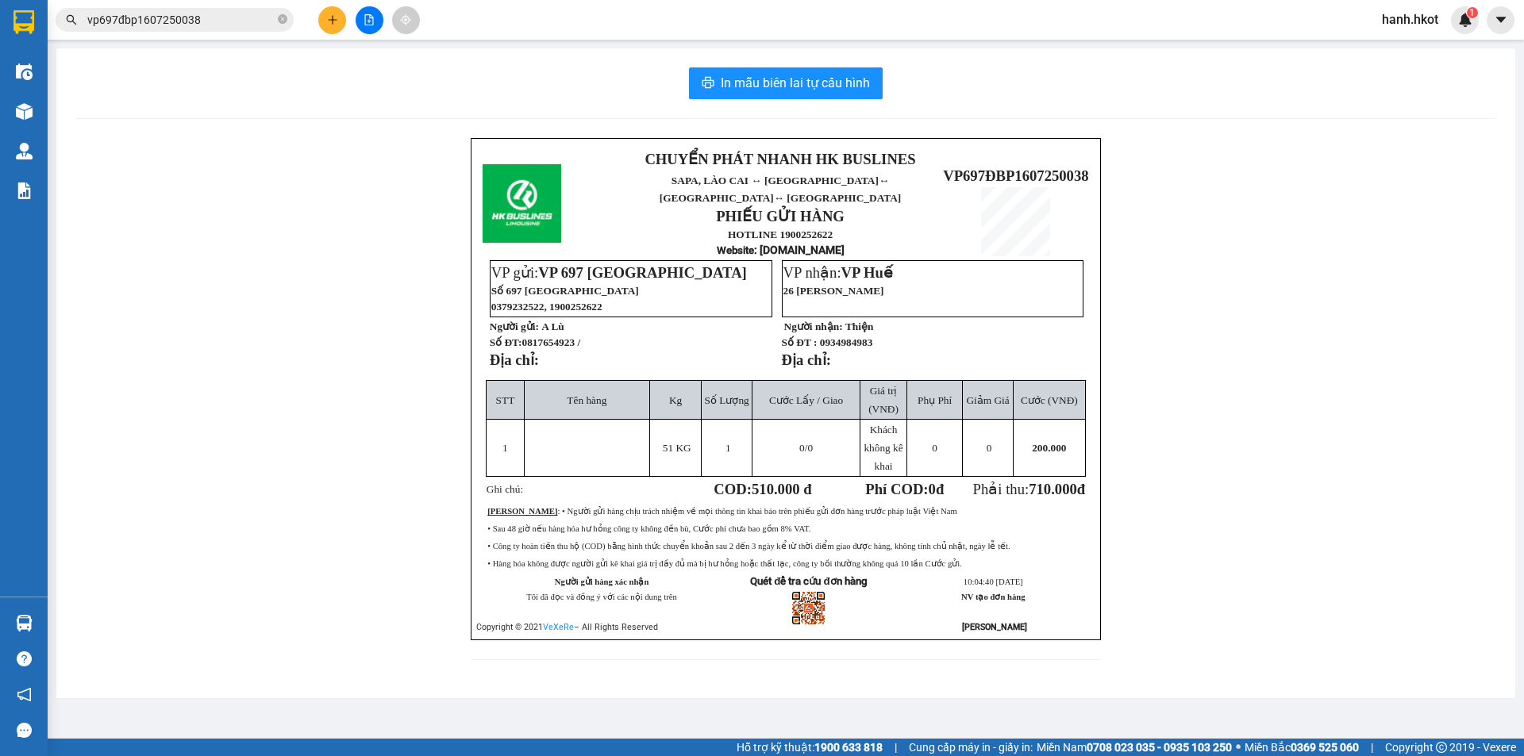
click at [230, 21] on input "vp697đbp1607250038" at bounding box center [180, 19] width 187 height 17
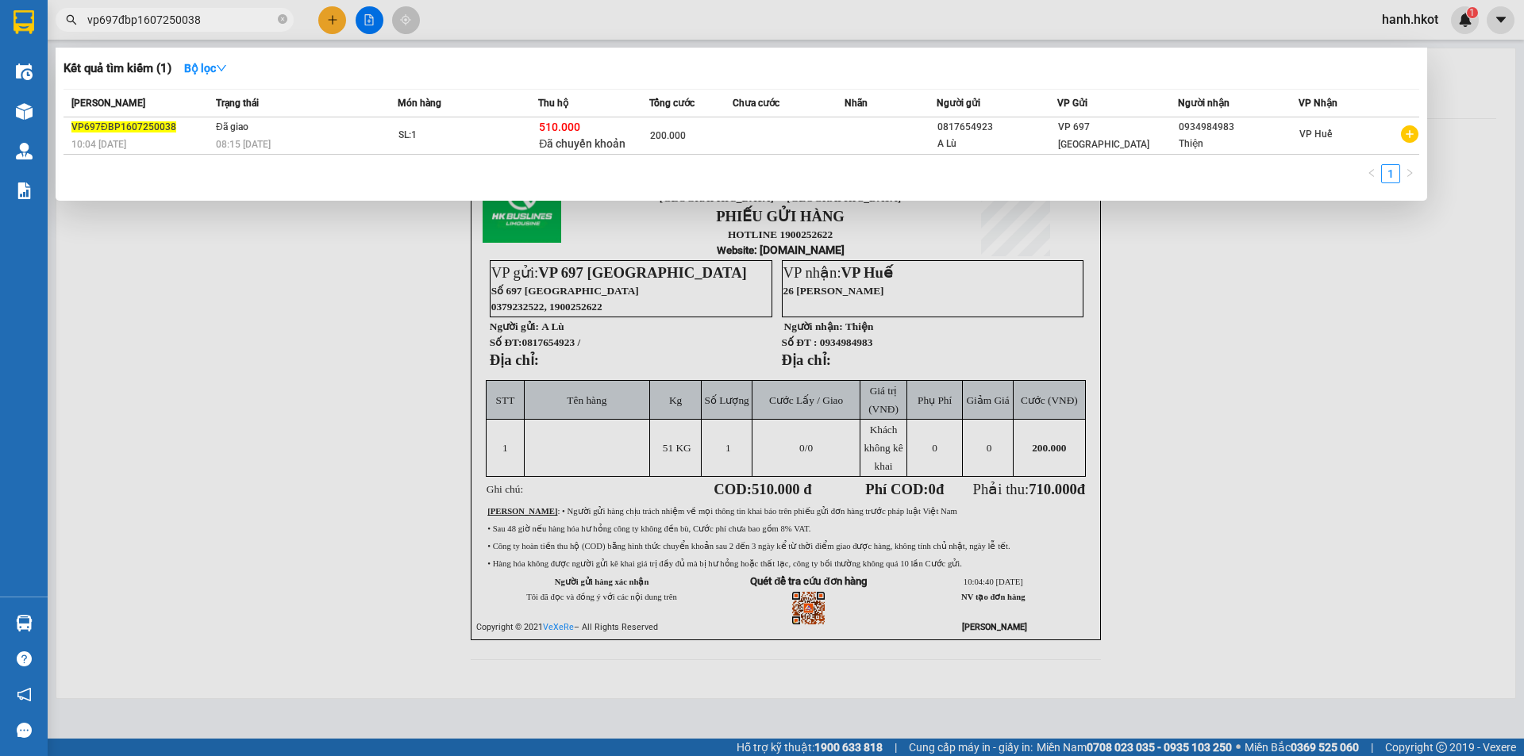
click at [230, 21] on input "vp697đbp1607250038" at bounding box center [180, 19] width 187 height 17
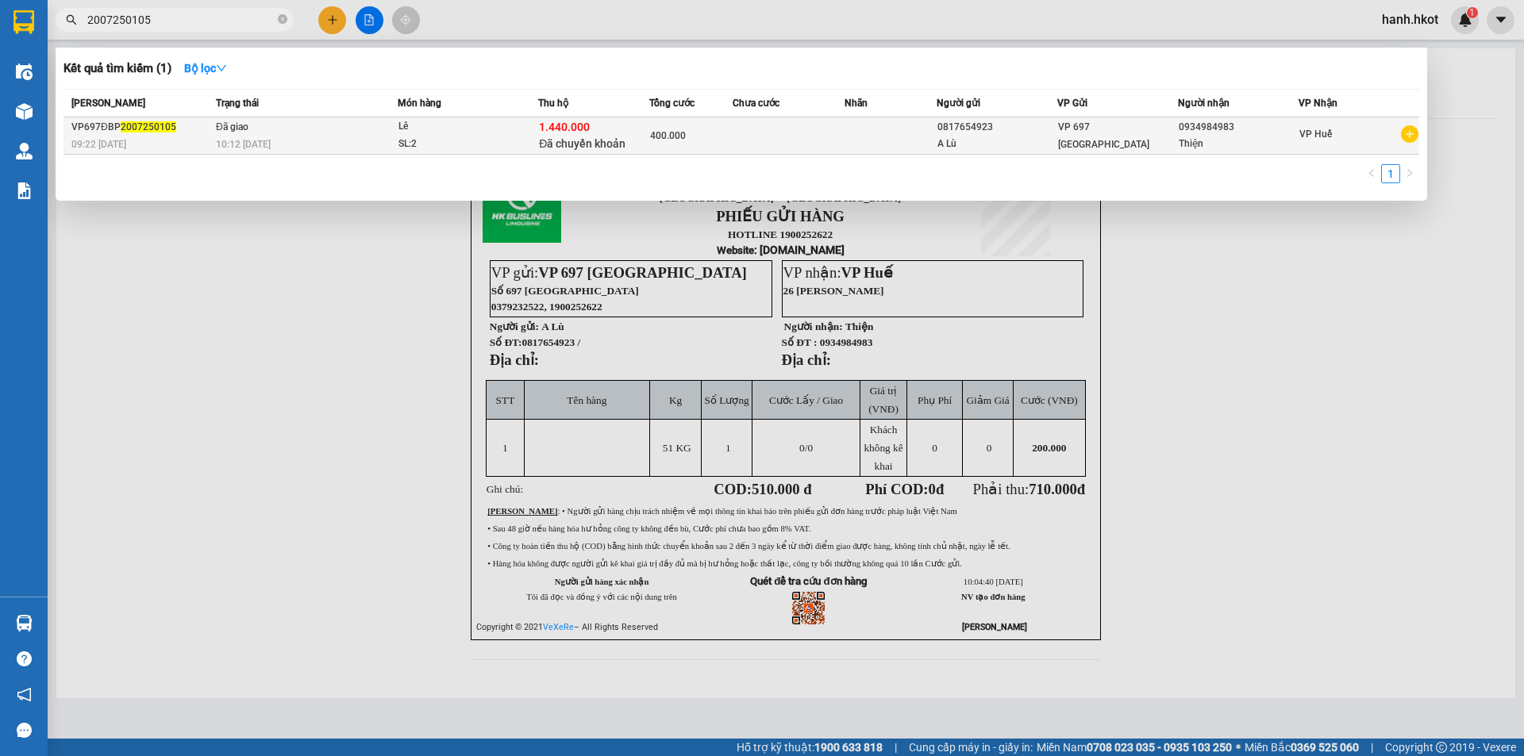
type input "2007250105"
click at [769, 141] on td at bounding box center [788, 135] width 111 height 37
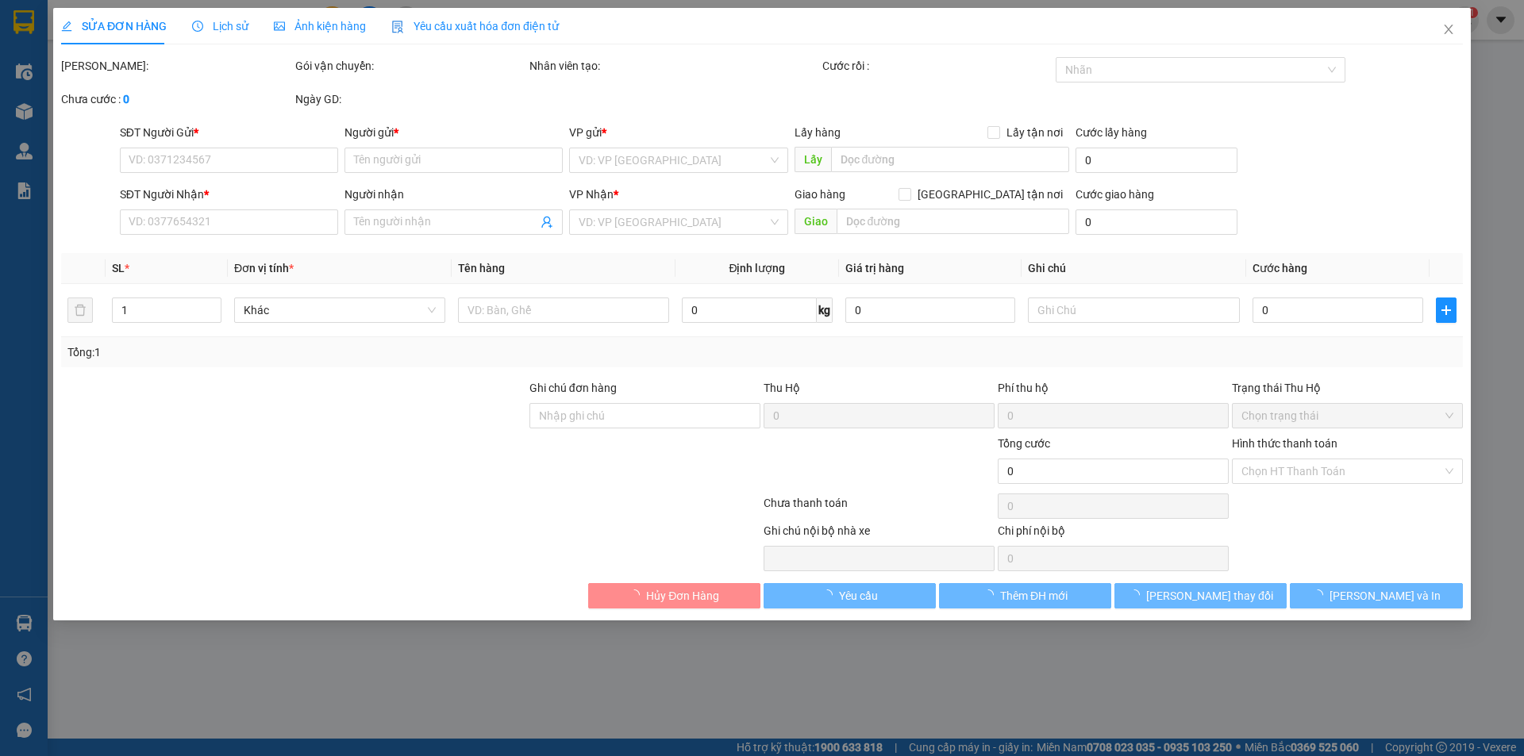
type input "0817654923"
type input "A Lù"
type input "0934984983"
type input "Thiện"
type input "Sang đã ck cty ngày 21/7"
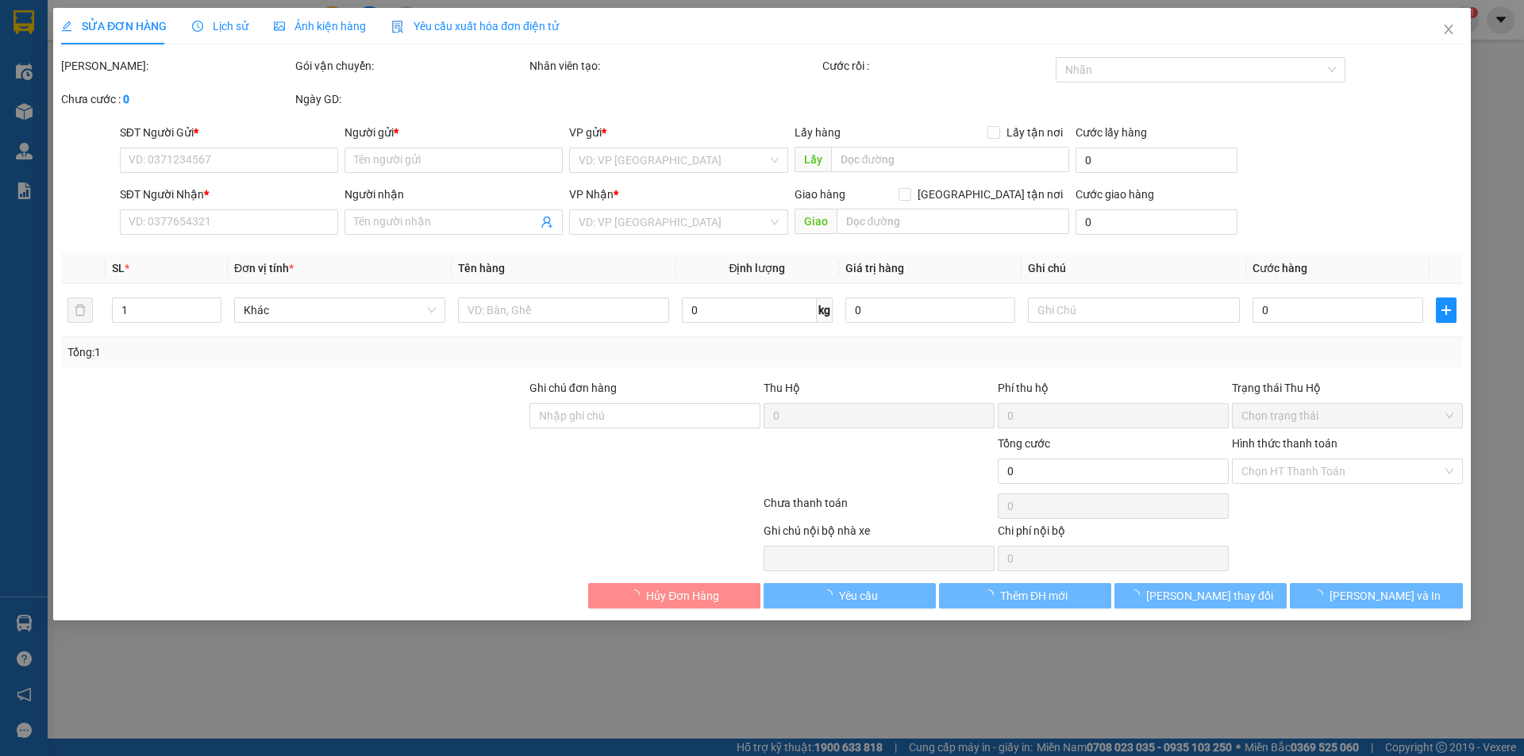
type input "1.440.000"
type input "400.000"
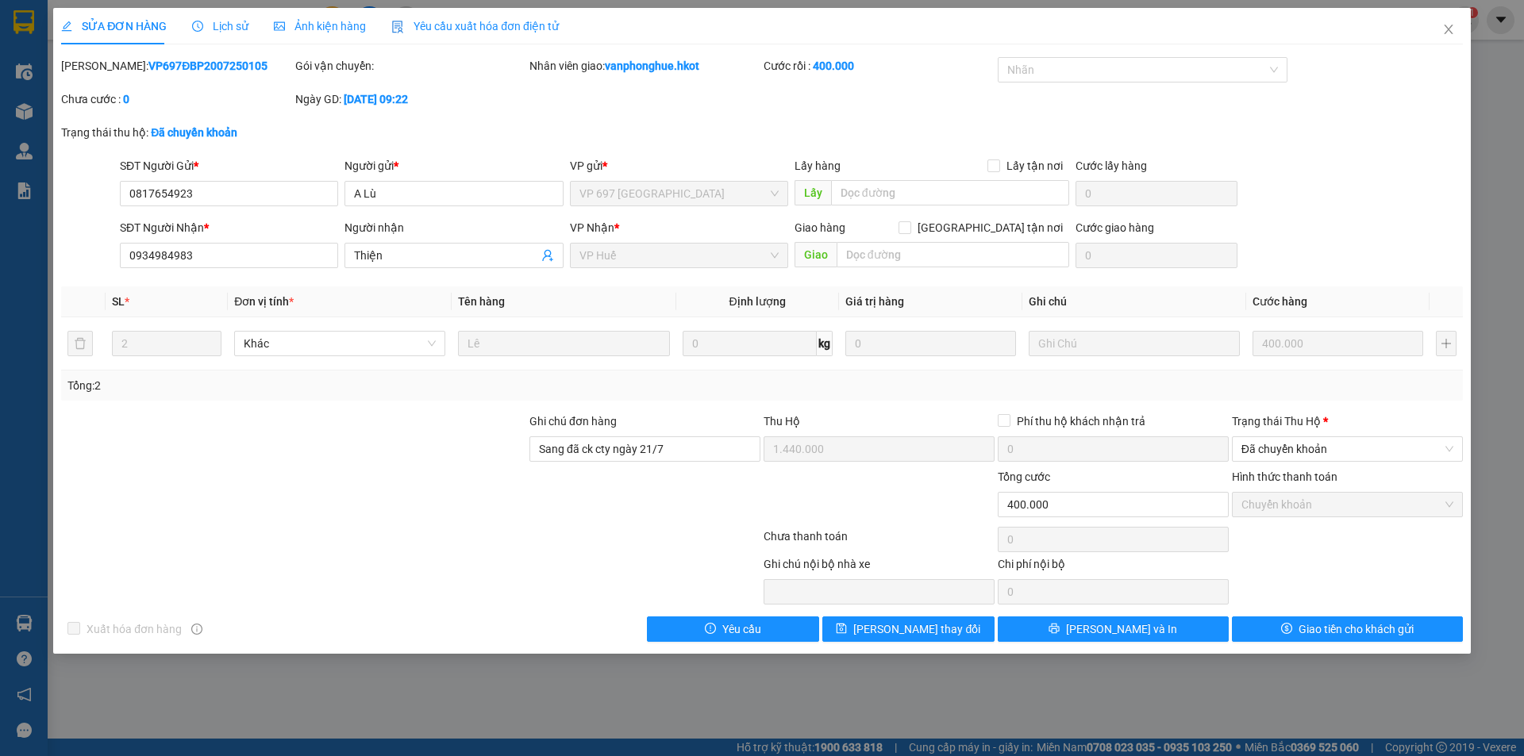
click at [230, 29] on span "Lịch sử" at bounding box center [220, 26] width 56 height 13
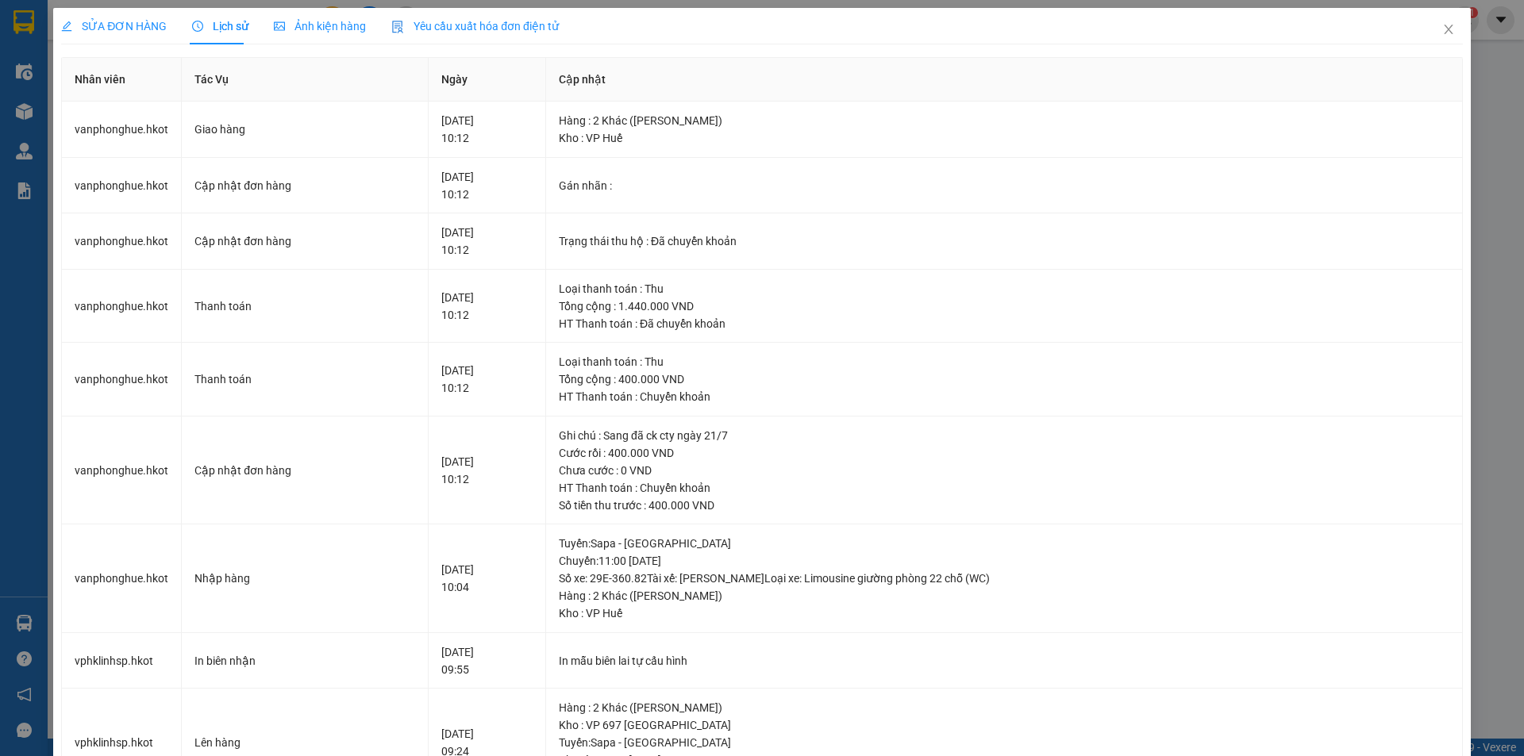
click at [101, 22] on span "SỬA ĐƠN HÀNG" at bounding box center [114, 26] width 106 height 13
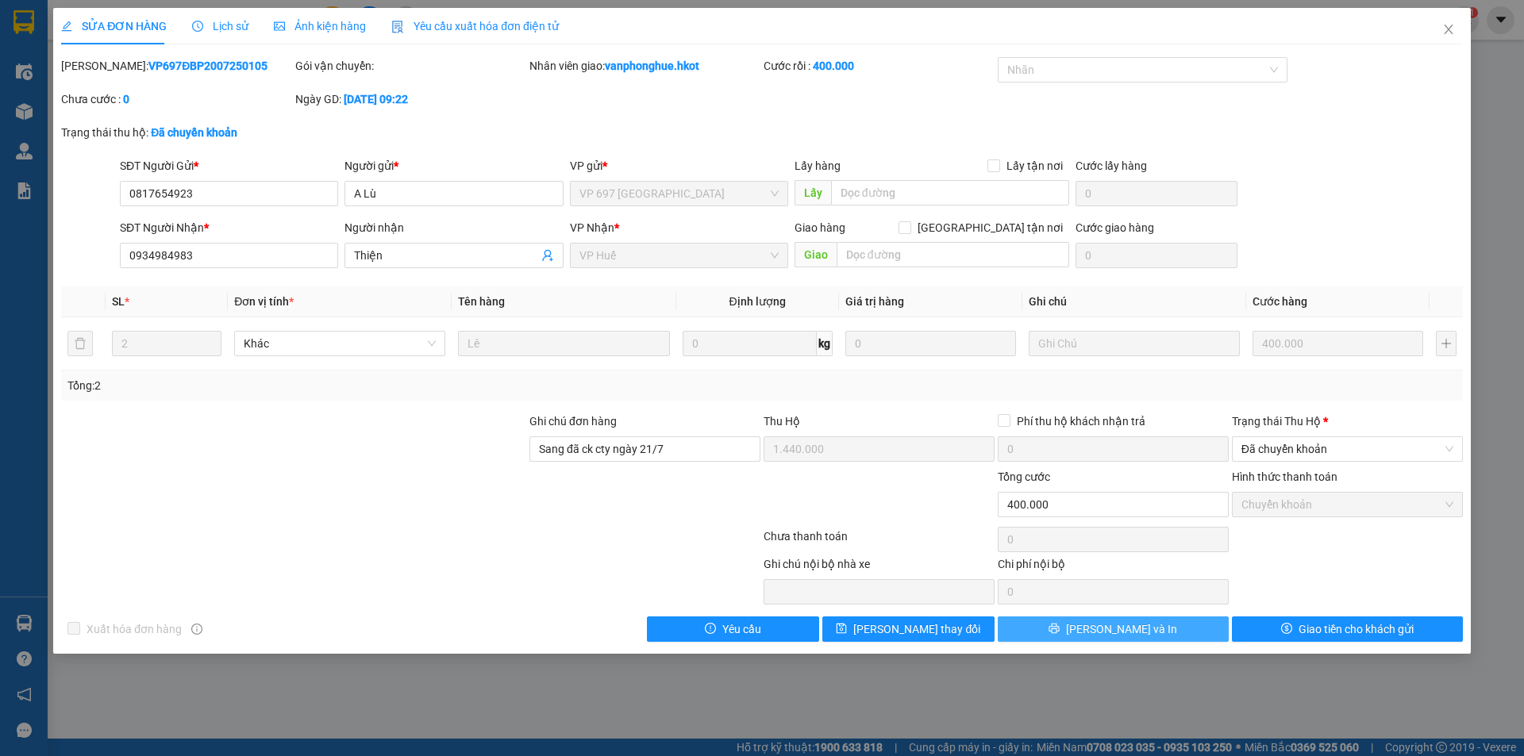
click at [1113, 635] on span "[PERSON_NAME] và In" at bounding box center [1121, 629] width 111 height 17
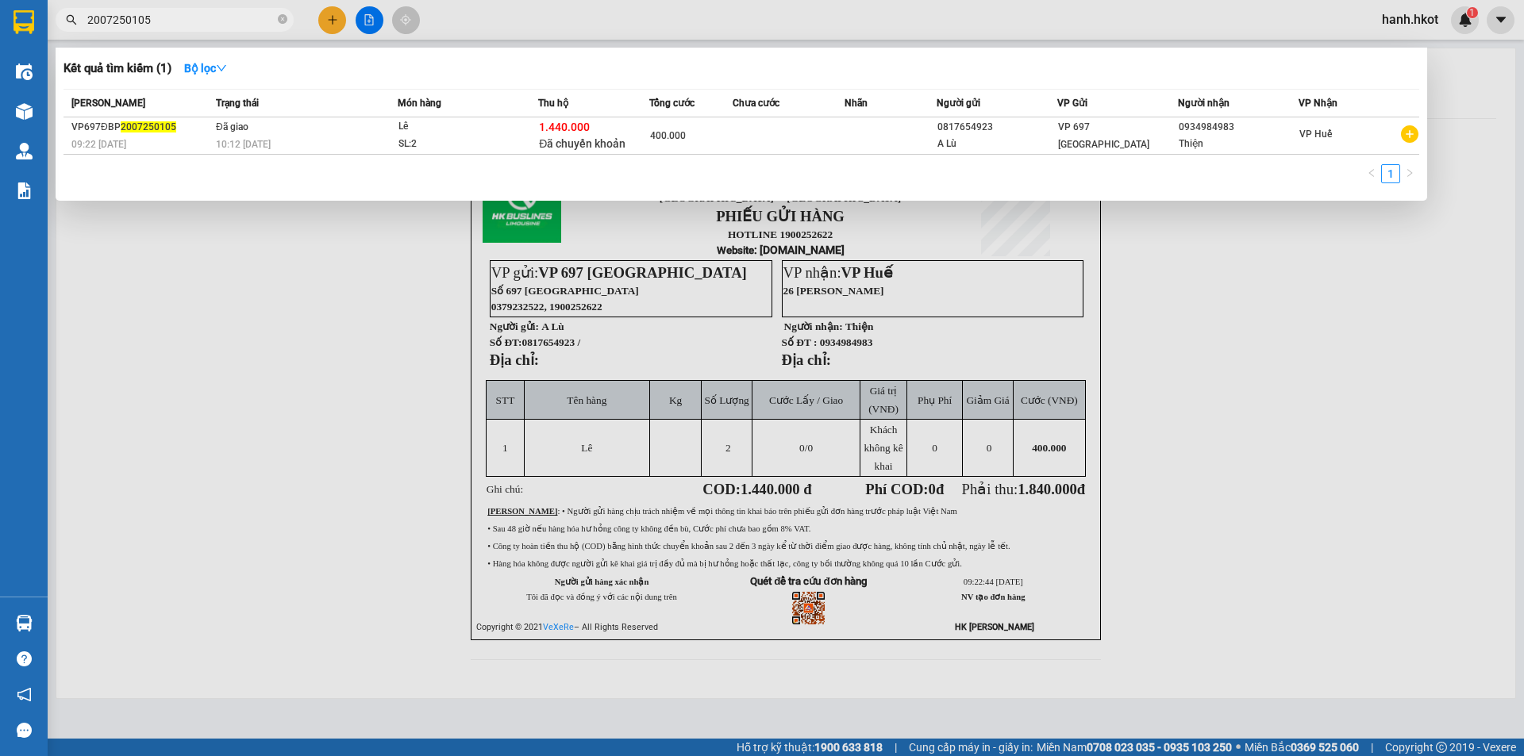
click at [155, 21] on input "2007250105" at bounding box center [180, 19] width 187 height 17
click at [154, 21] on input "2007250105" at bounding box center [180, 19] width 187 height 17
paste input "VP697ĐBP2607250073"
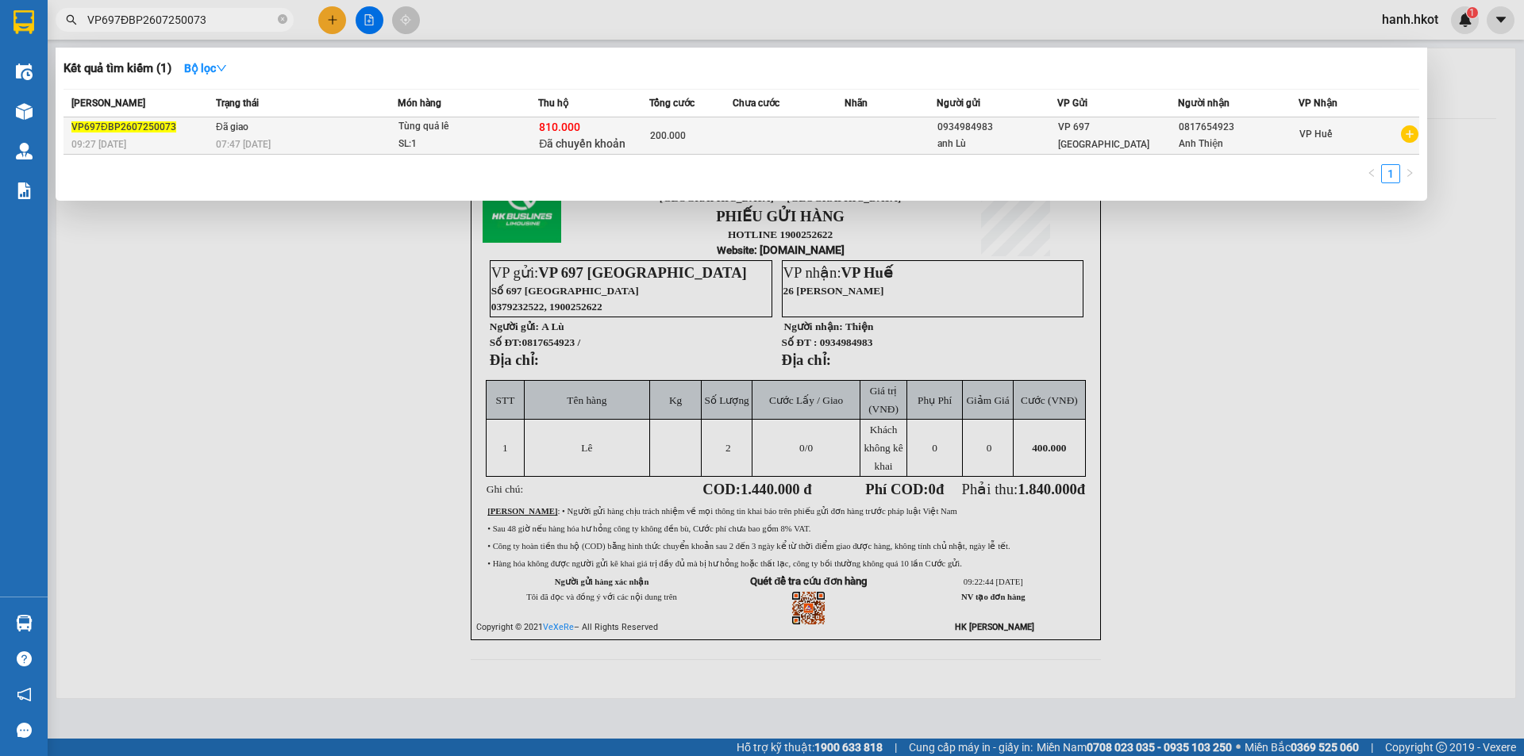
type input "VP697ĐBP2607250073"
click at [385, 138] on div "07:47 [DATE]" at bounding box center [306, 144] width 181 height 17
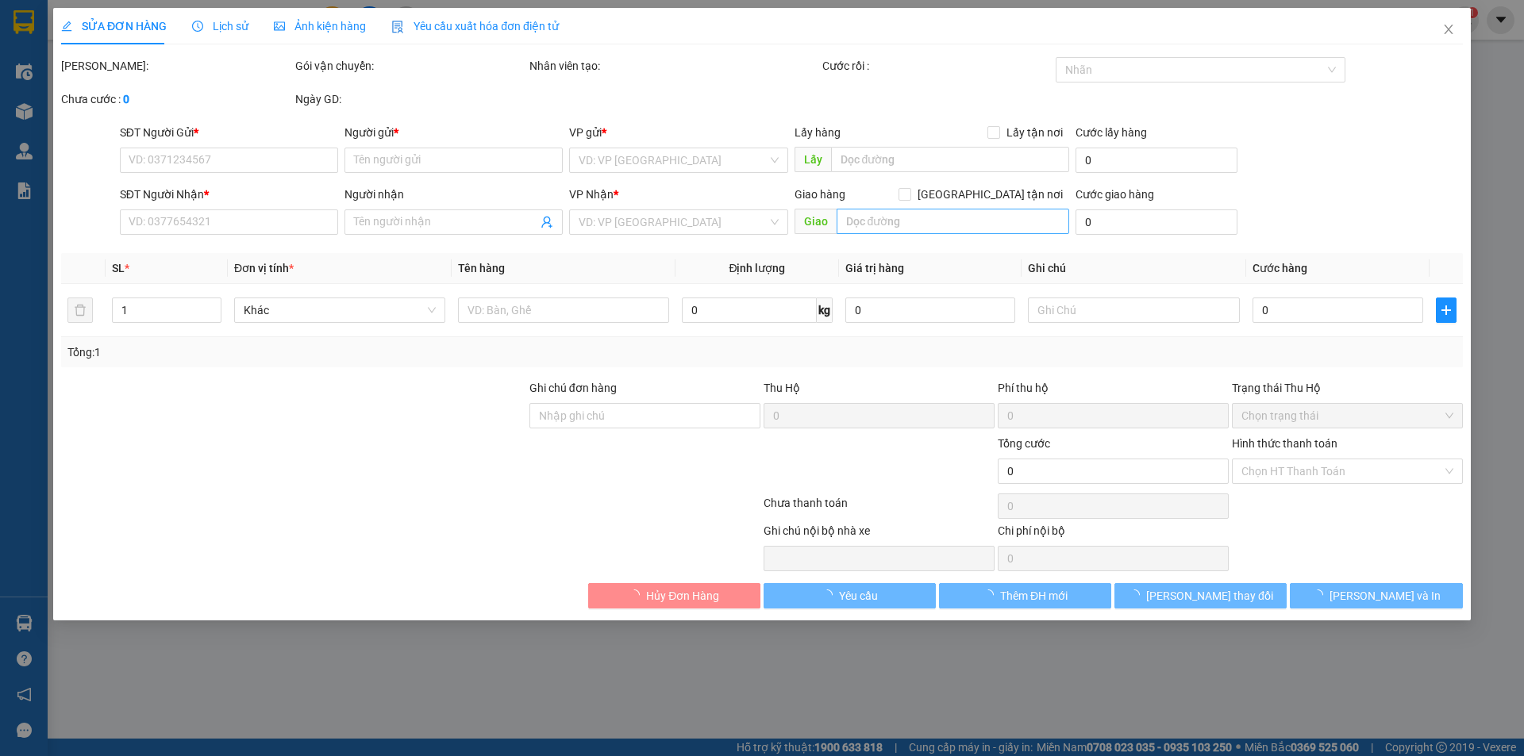
type input "0934984983"
type input "anh Lù"
type input "0817654923"
type input "Anh Thiện"
type input "SANG CK CHO CTY NGÀY 27/7"
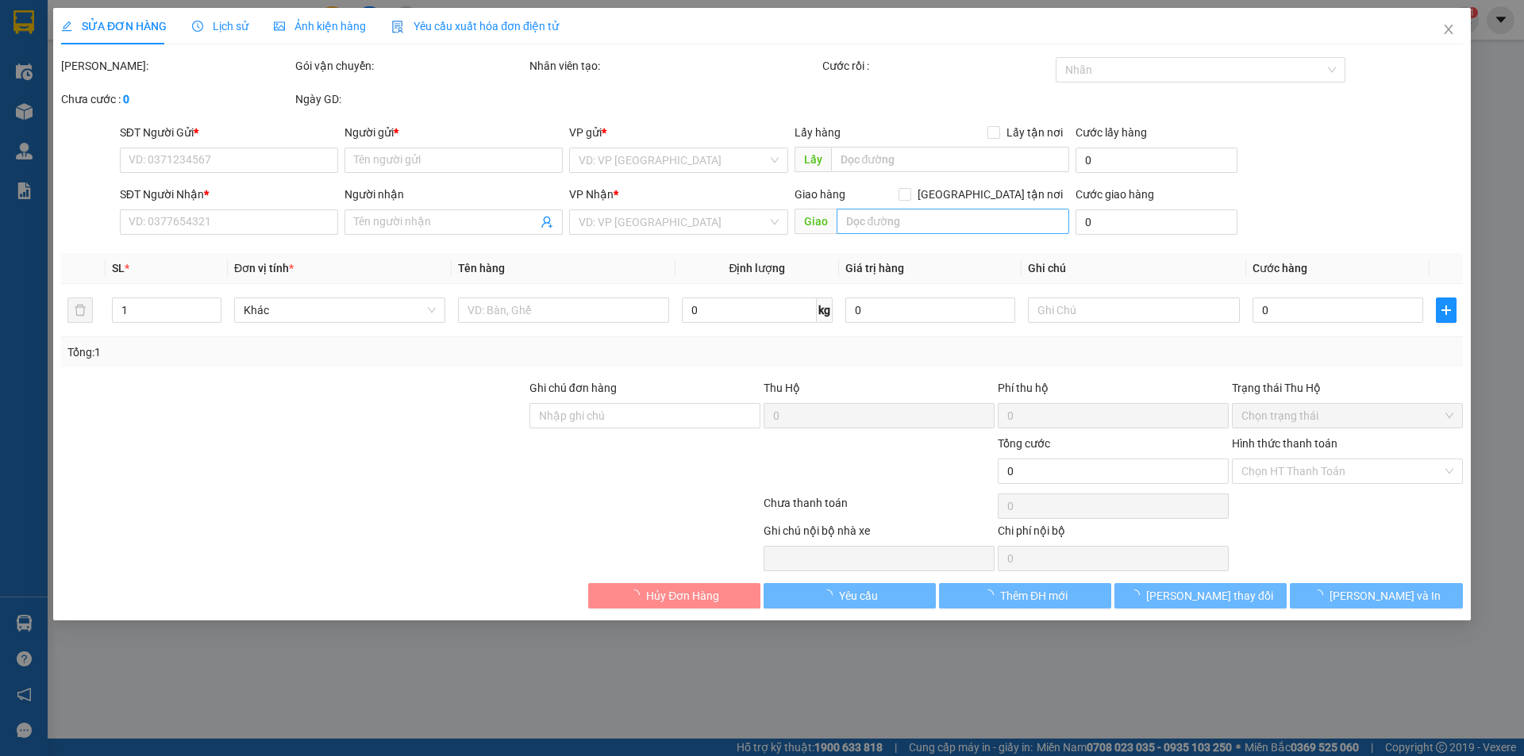
type input "810.000"
type input "200.000"
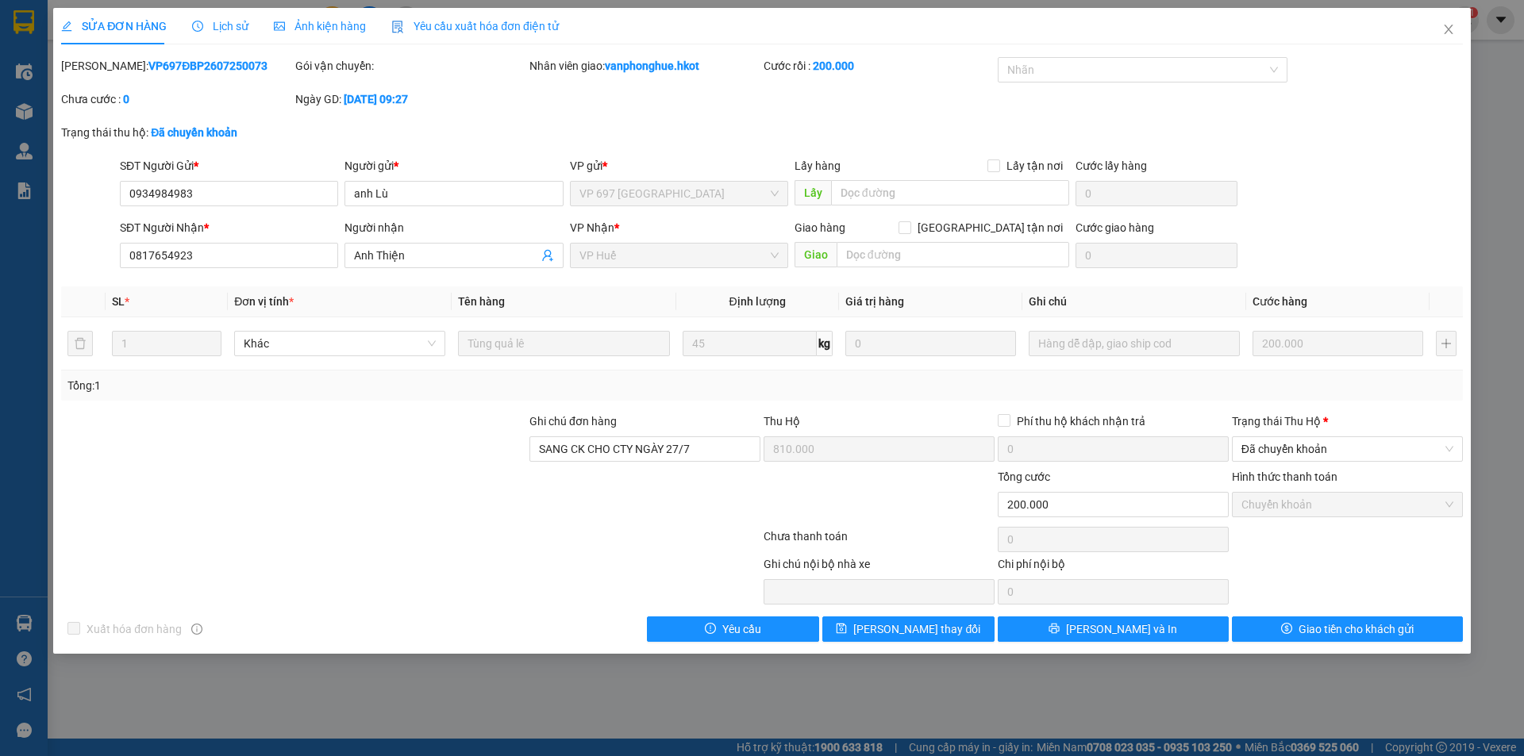
click at [1107, 645] on div "SỬA ĐƠN HÀNG Lịch sử Ảnh kiện hàng Yêu cầu xuất hóa đơn điện tử Total Paid Fee …" at bounding box center [762, 331] width 1418 height 646
click at [1107, 626] on span "[PERSON_NAME] và In" at bounding box center [1121, 629] width 111 height 17
